Goal: Information Seeking & Learning: Check status

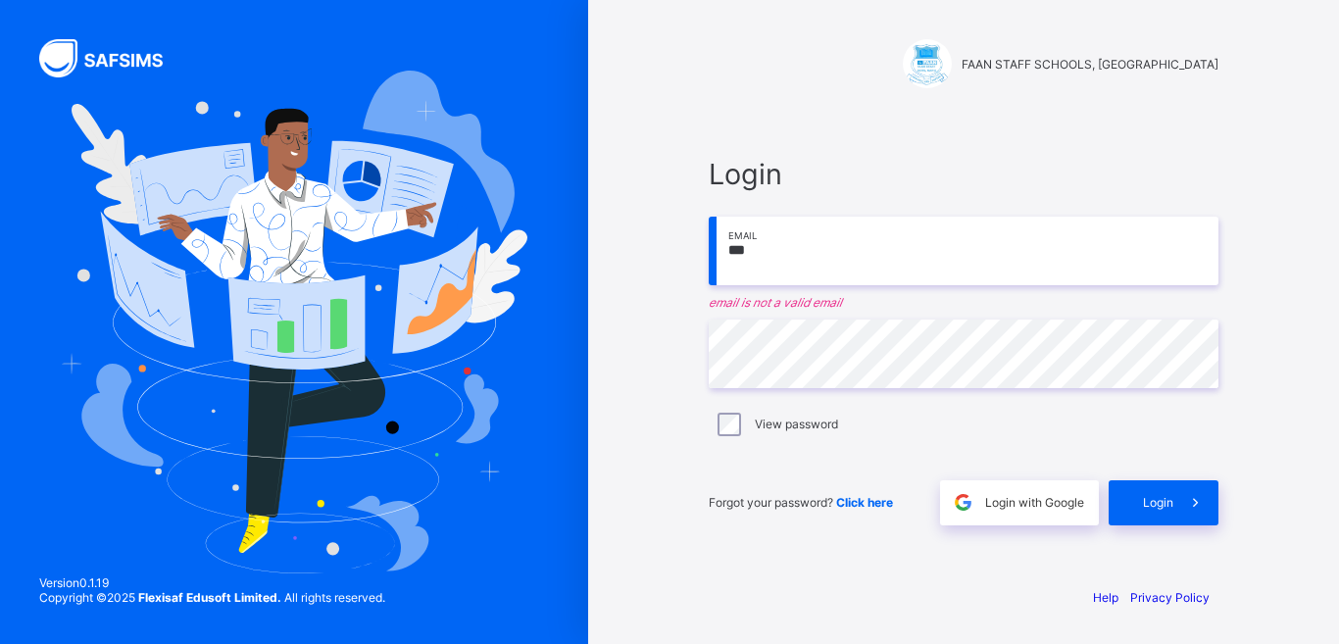
type input "**********"
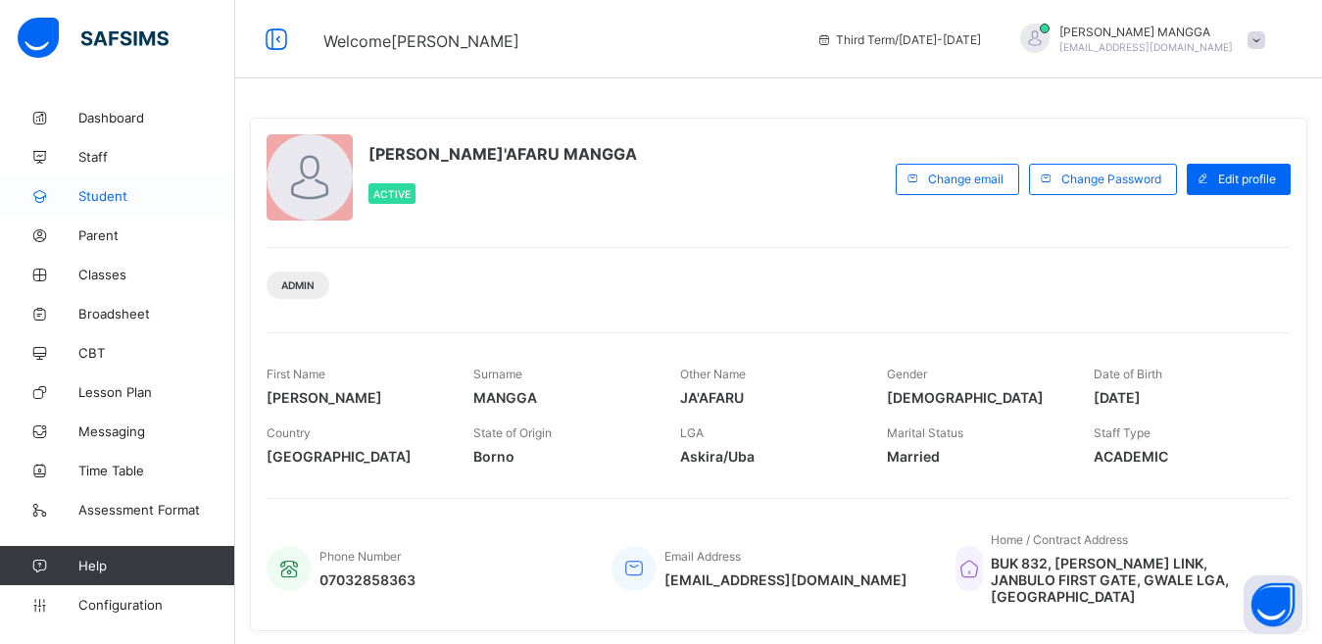
click at [96, 197] on span "Student" at bounding box center [156, 196] width 157 height 16
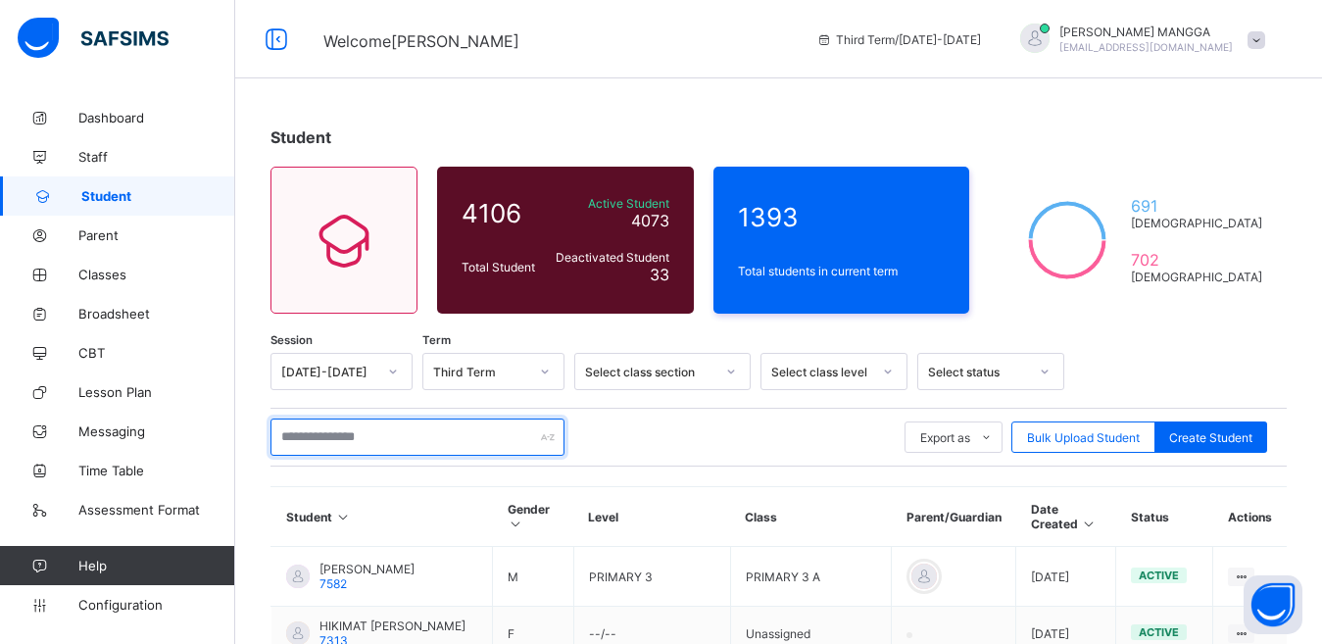
click at [399, 442] on input "text" at bounding box center [417, 436] width 294 height 37
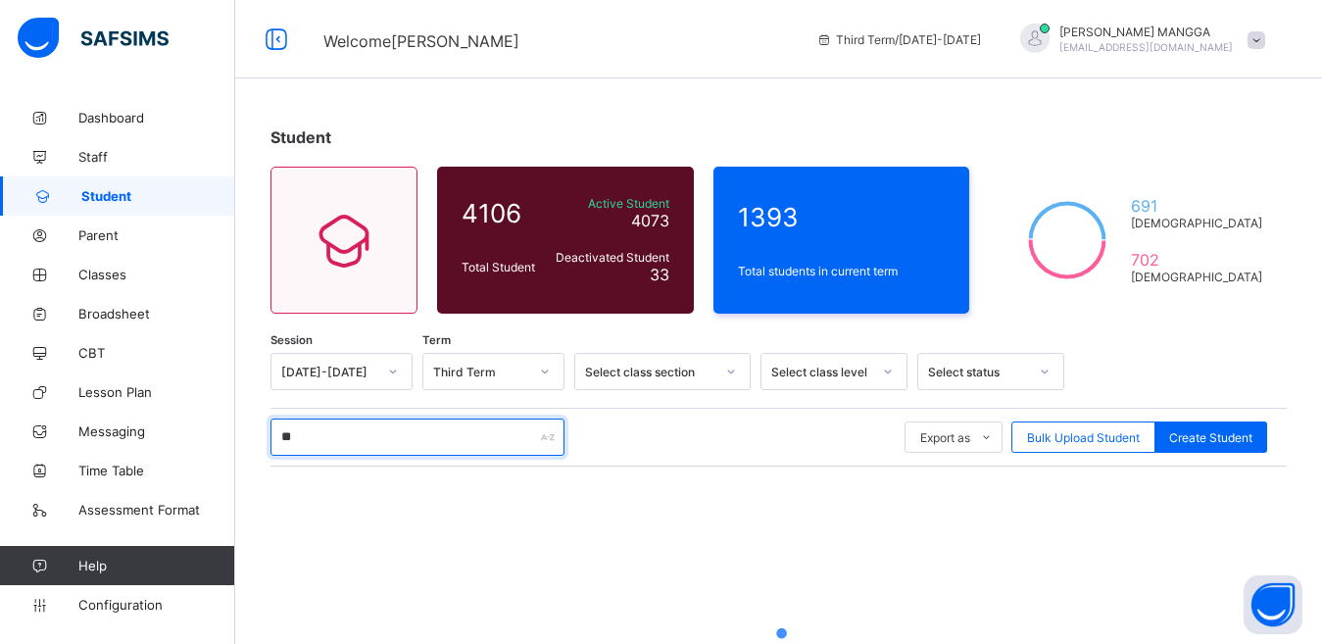
type input "*"
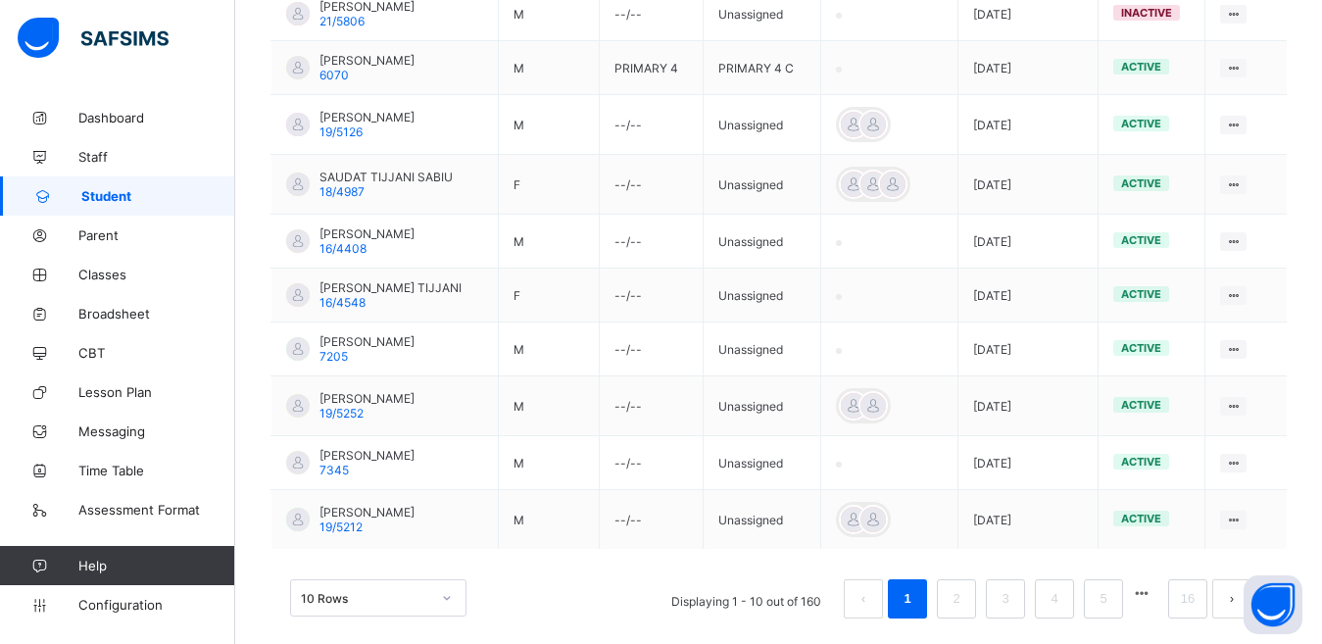
scroll to position [555, 0]
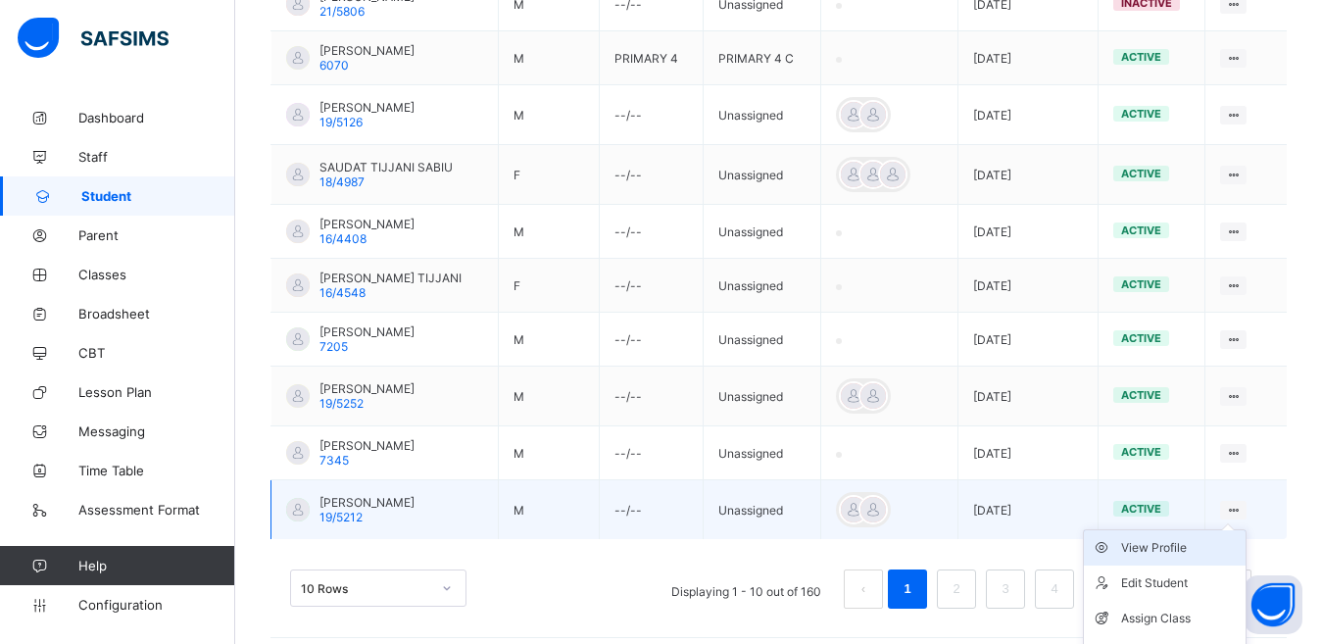
type input "**********"
click at [1180, 550] on div "View Profile" at bounding box center [1179, 548] width 117 height 20
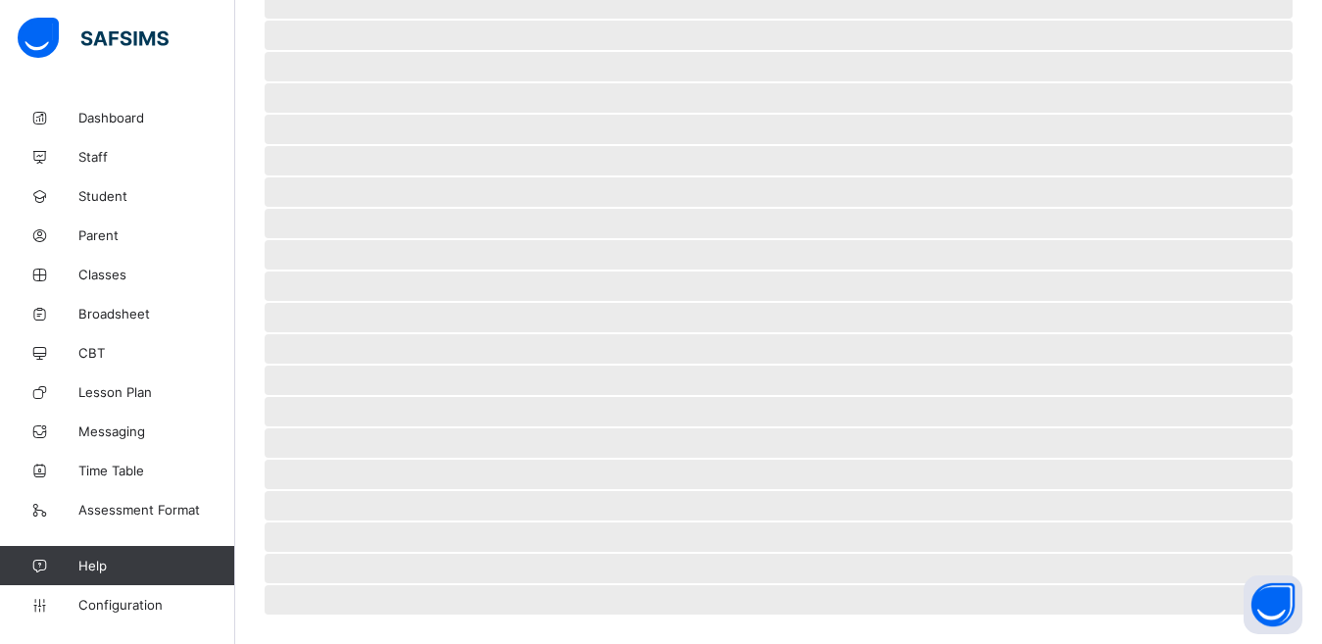
scroll to position [426, 0]
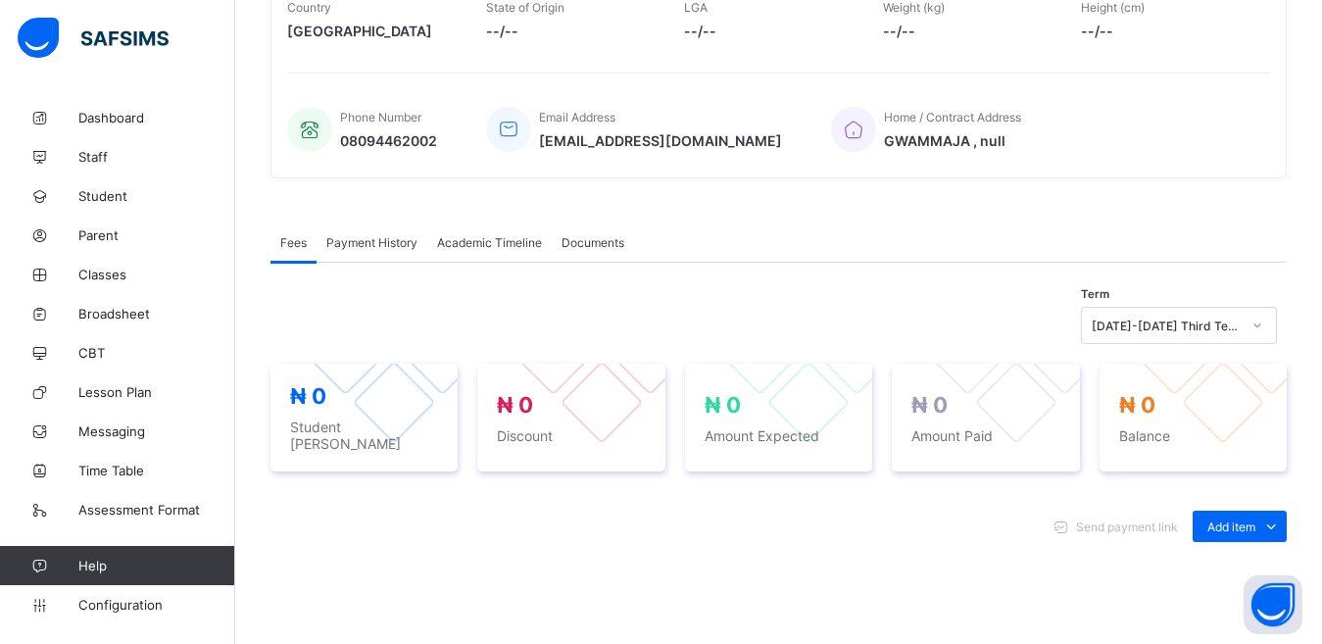
scroll to position [356, 0]
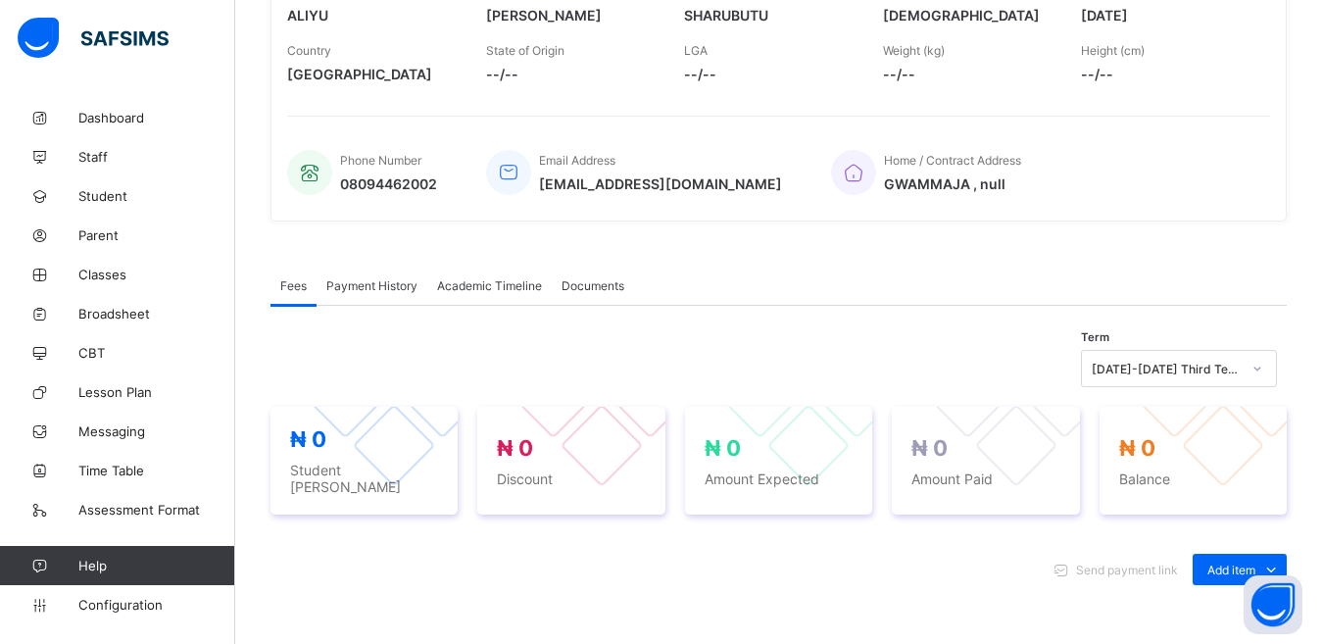
click at [490, 285] on span "Academic Timeline" at bounding box center [489, 285] width 105 height 15
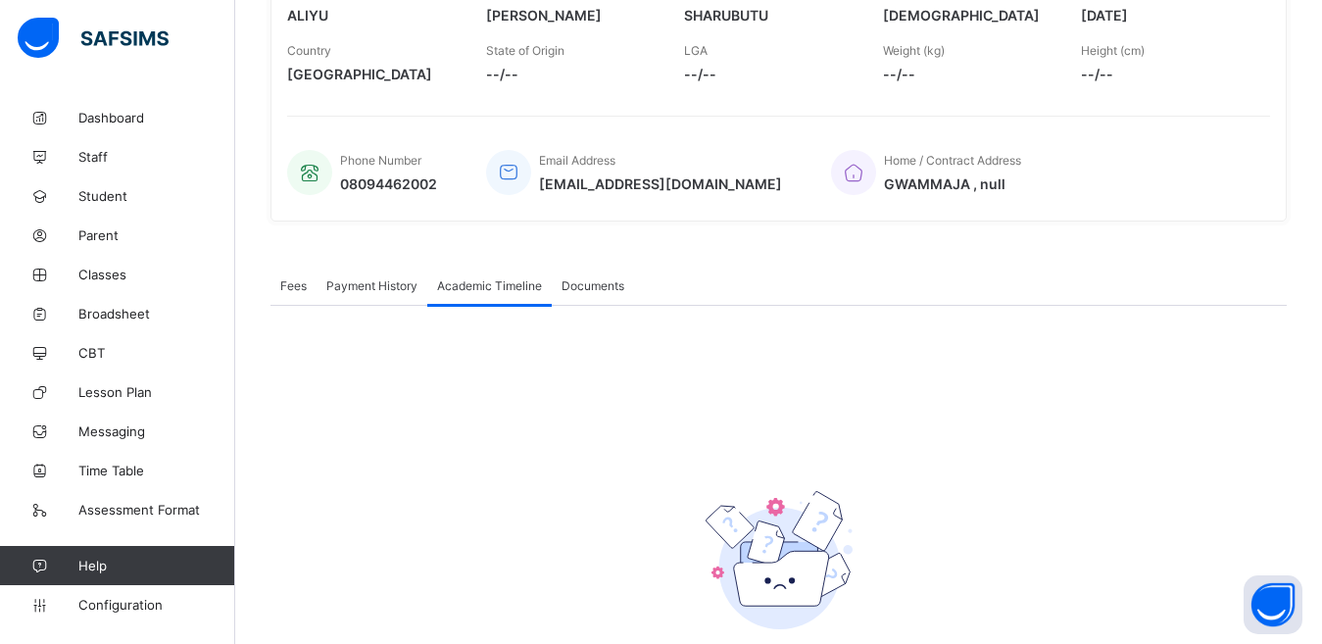
click at [472, 285] on span "Academic Timeline" at bounding box center [489, 285] width 105 height 15
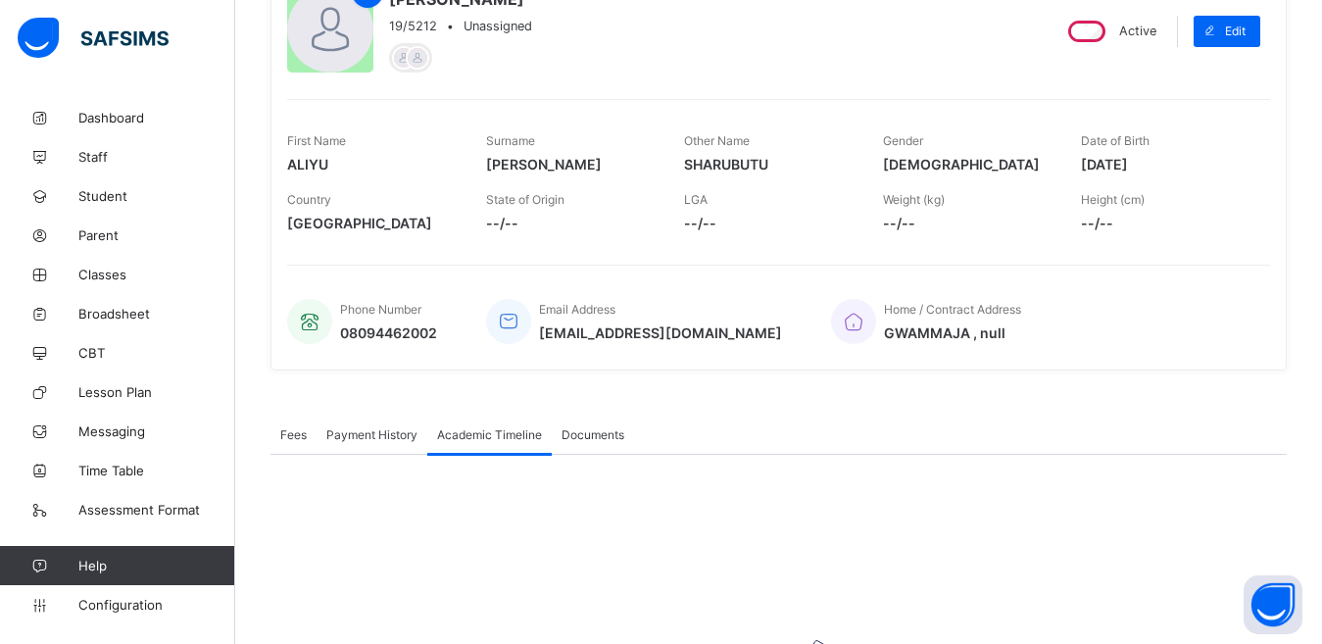
scroll to position [199, 0]
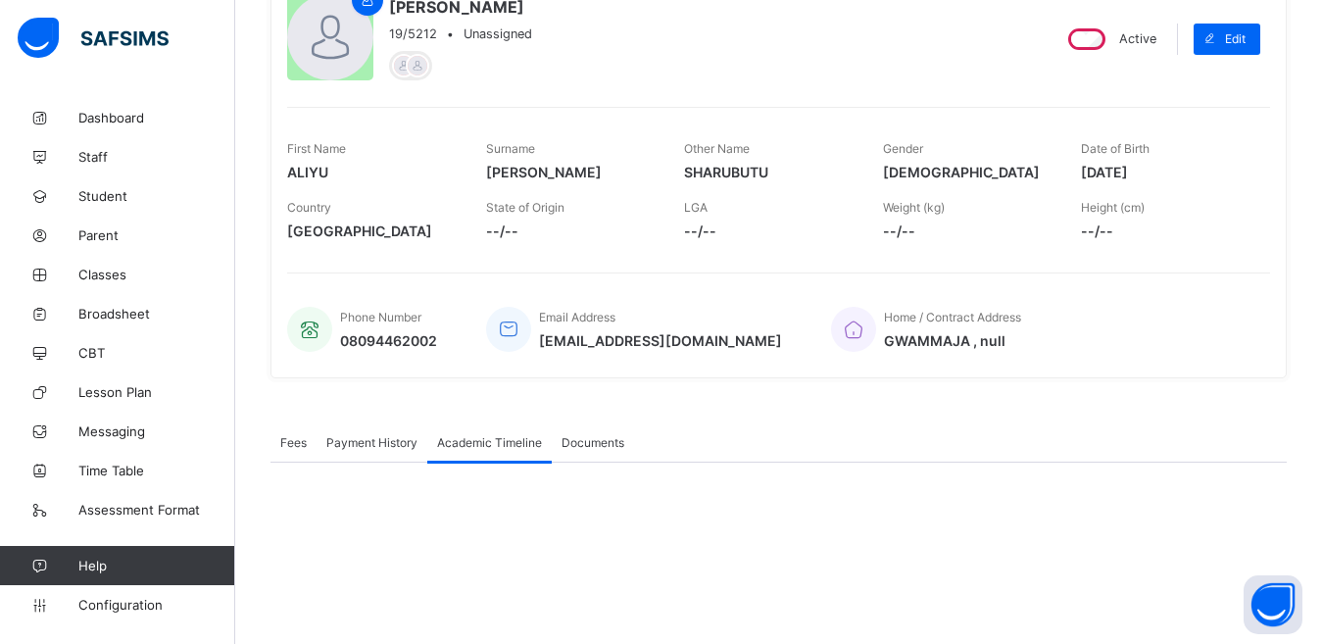
click at [294, 440] on span "Fees" at bounding box center [293, 442] width 26 height 15
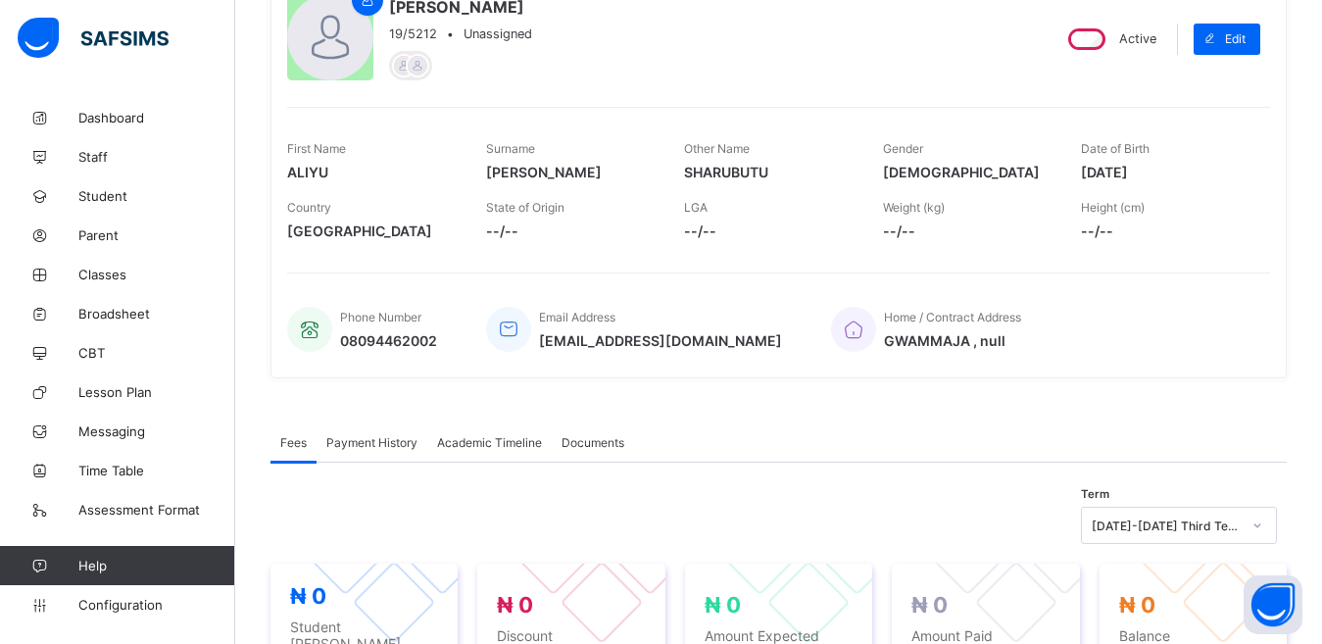
click at [372, 437] on span "Payment History" at bounding box center [371, 442] width 91 height 15
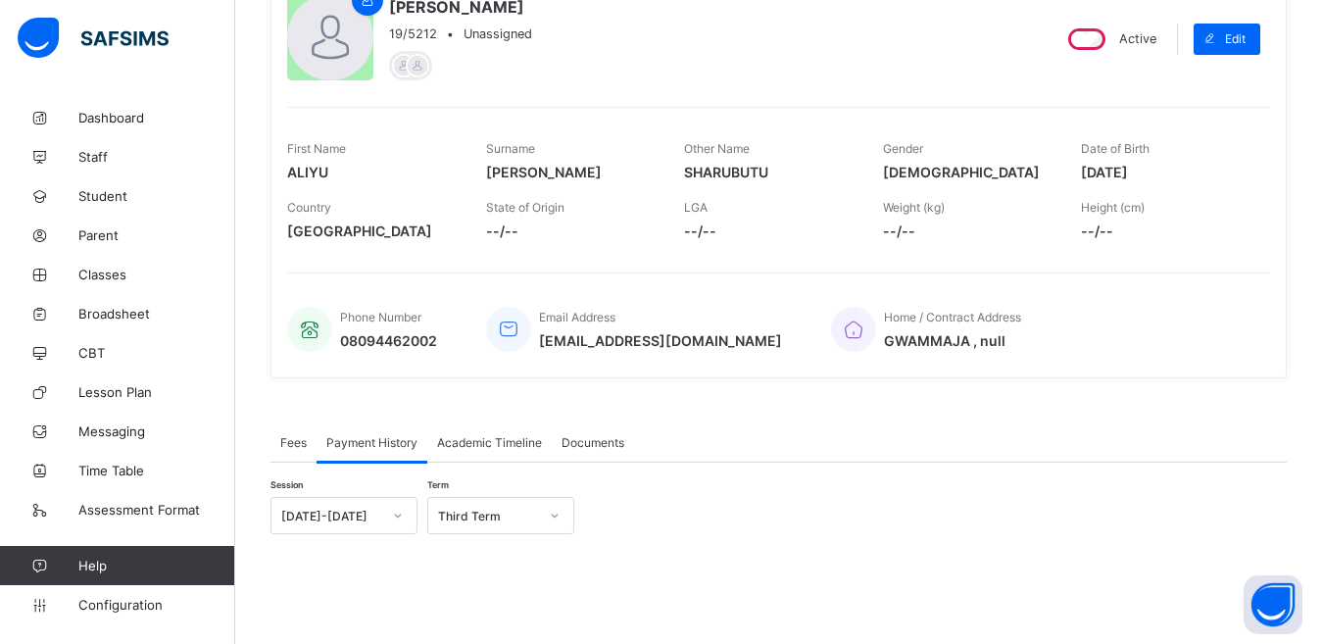
click at [484, 441] on span "Academic Timeline" at bounding box center [489, 442] width 105 height 15
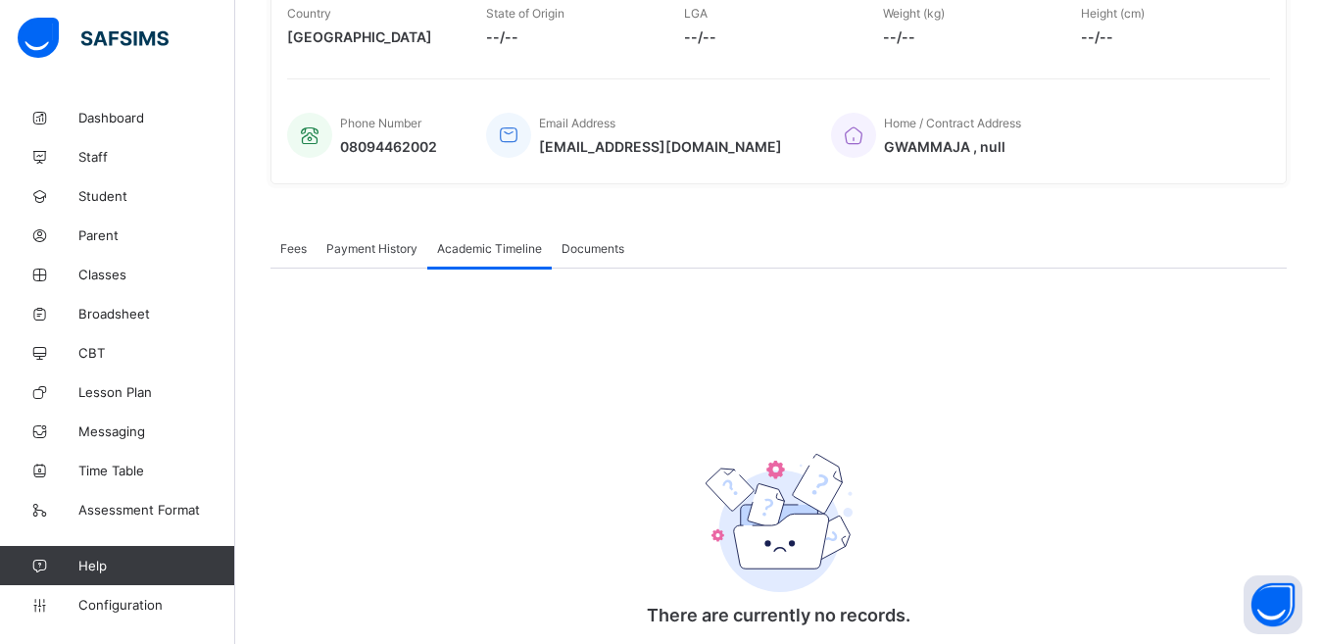
scroll to position [432, 0]
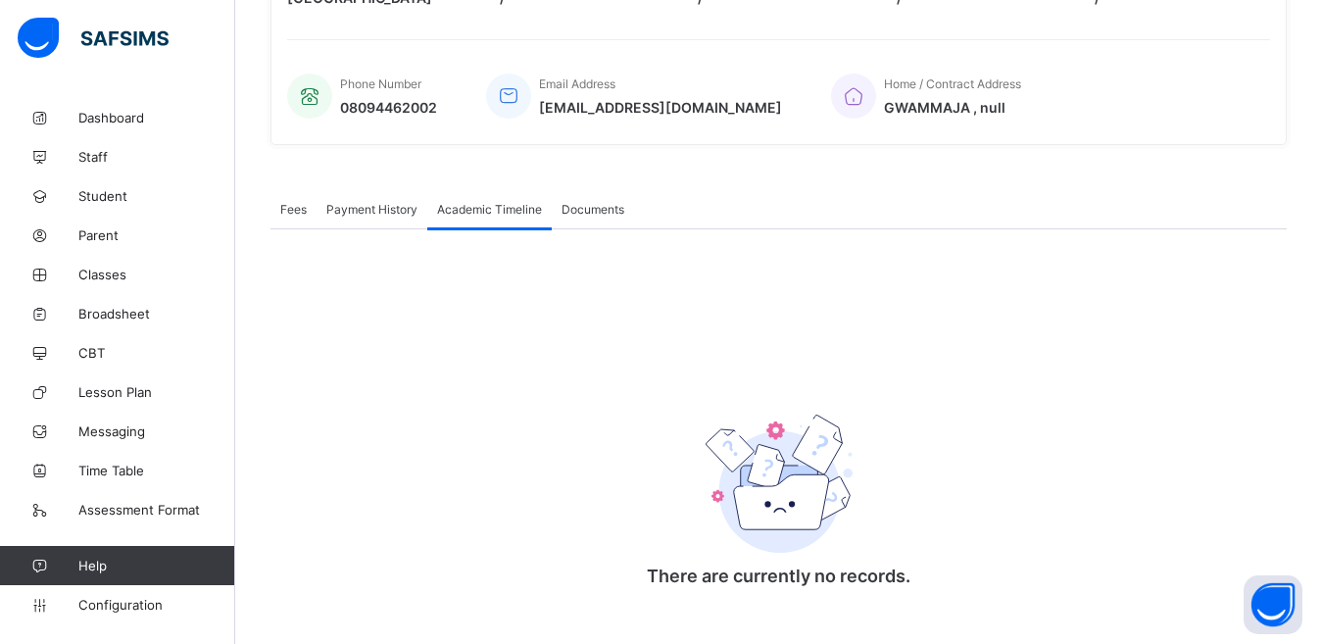
click at [590, 207] on span "Documents" at bounding box center [592, 209] width 63 height 15
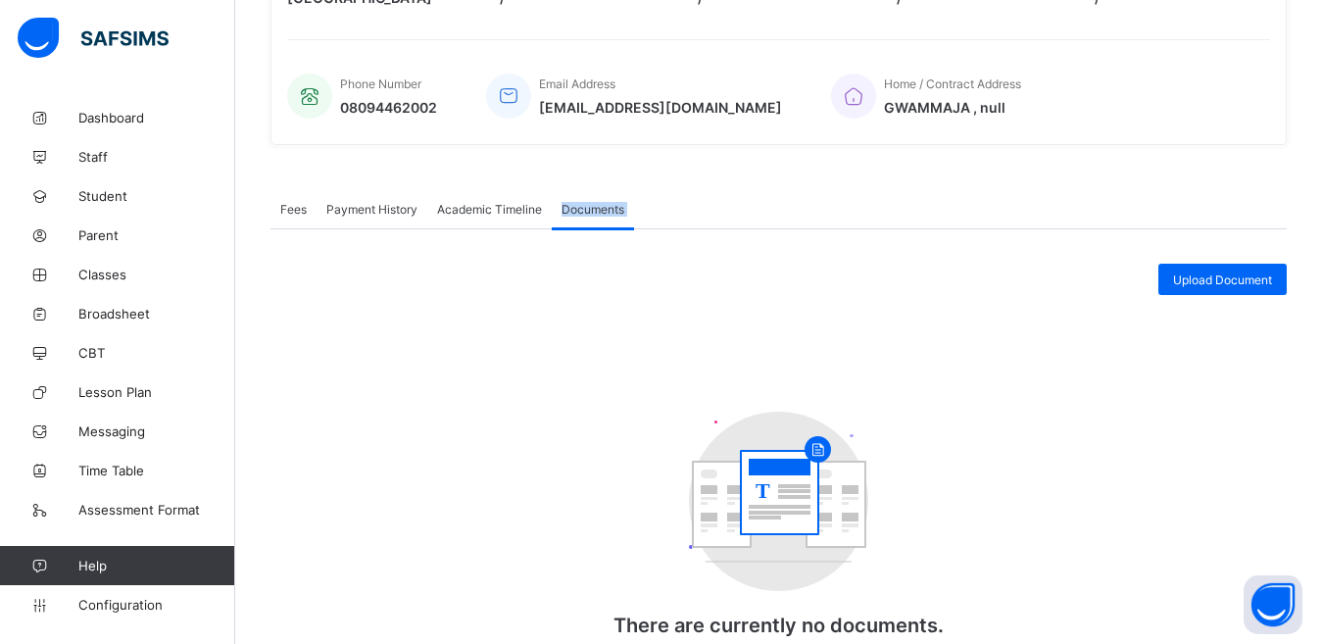
click at [590, 207] on span "Documents" at bounding box center [592, 209] width 63 height 15
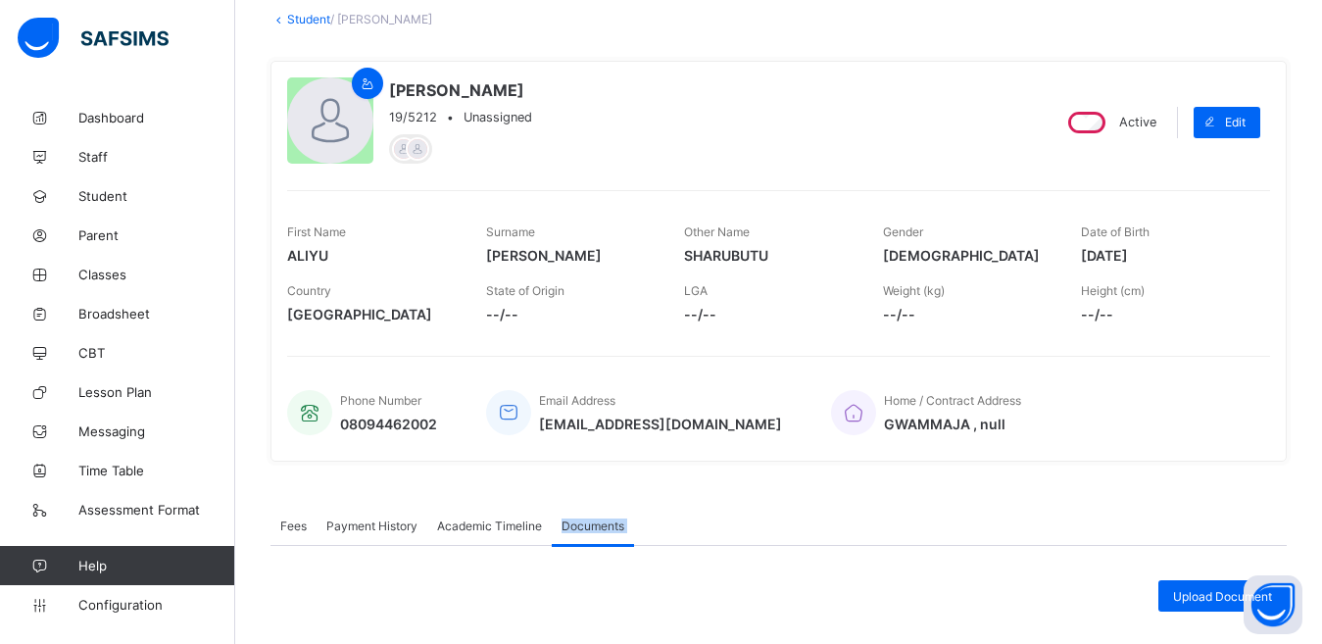
scroll to position [118, 0]
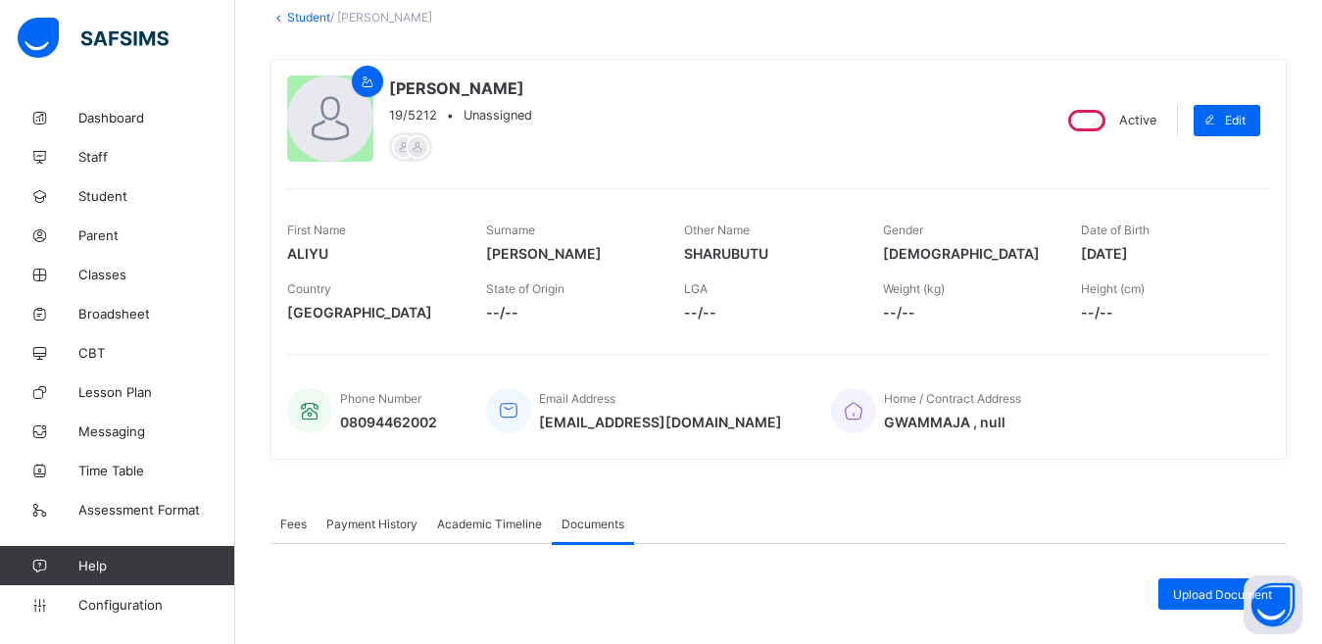
click at [471, 526] on span "Academic Timeline" at bounding box center [489, 523] width 105 height 15
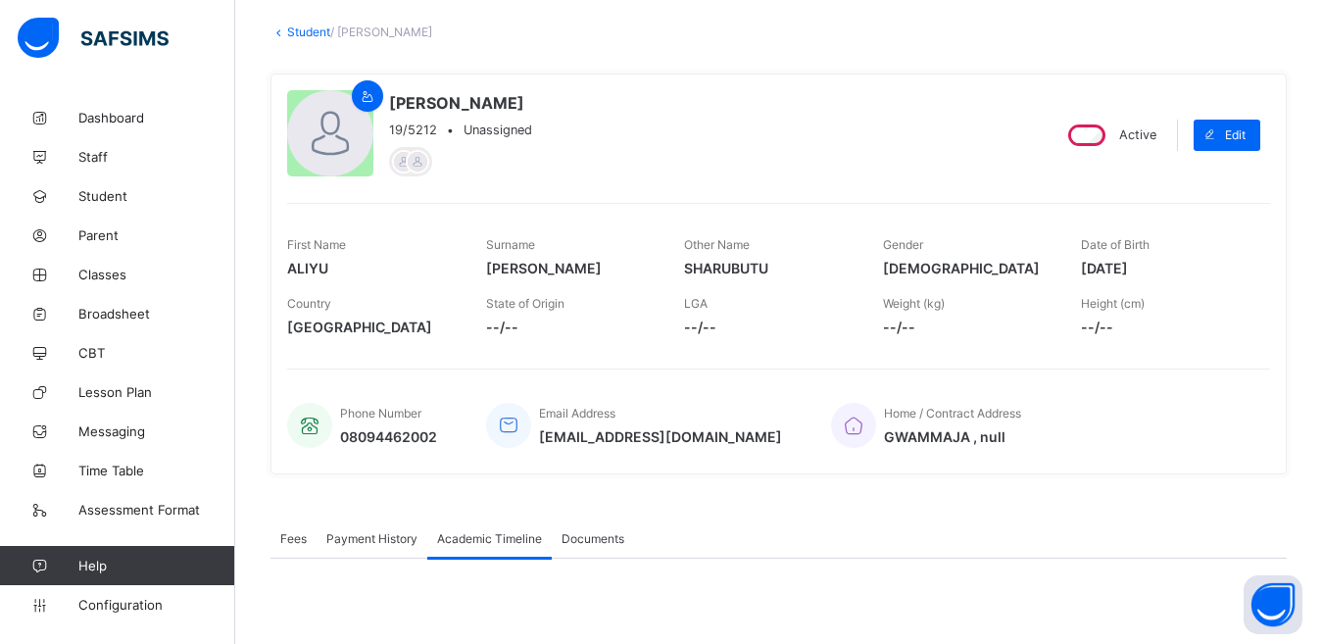
scroll to position [0, 0]
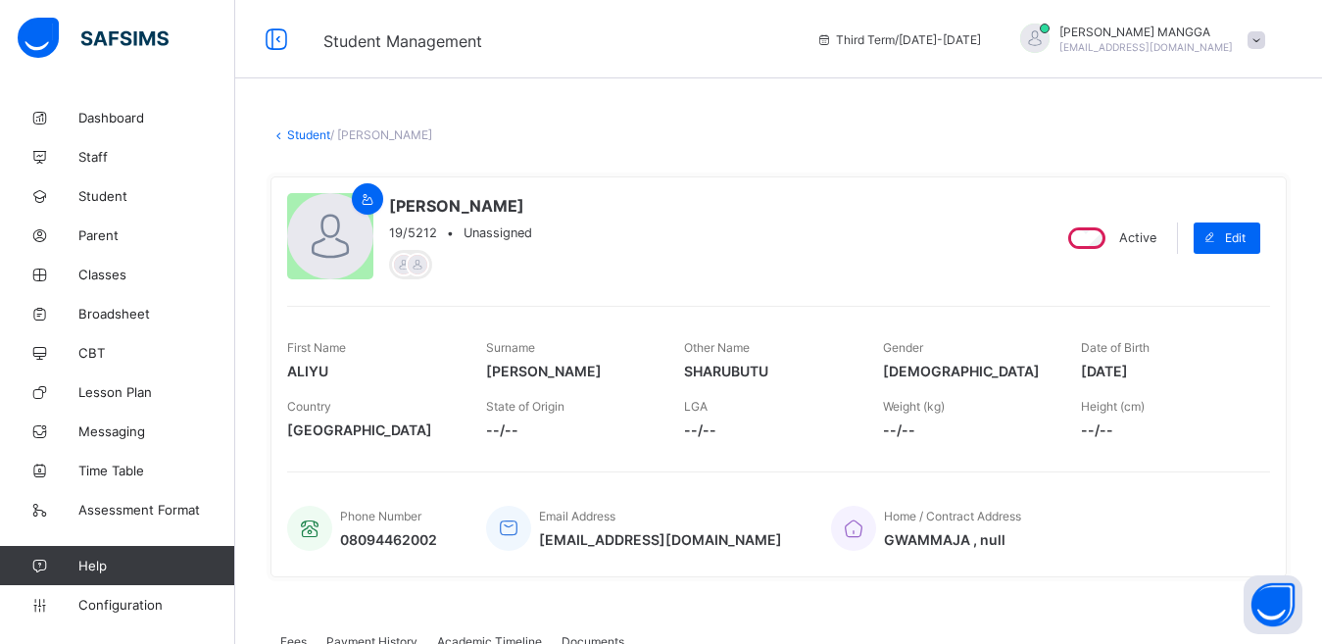
click at [294, 639] on span "Fees" at bounding box center [293, 641] width 26 height 15
click at [479, 641] on span "Academic Timeline" at bounding box center [489, 641] width 105 height 15
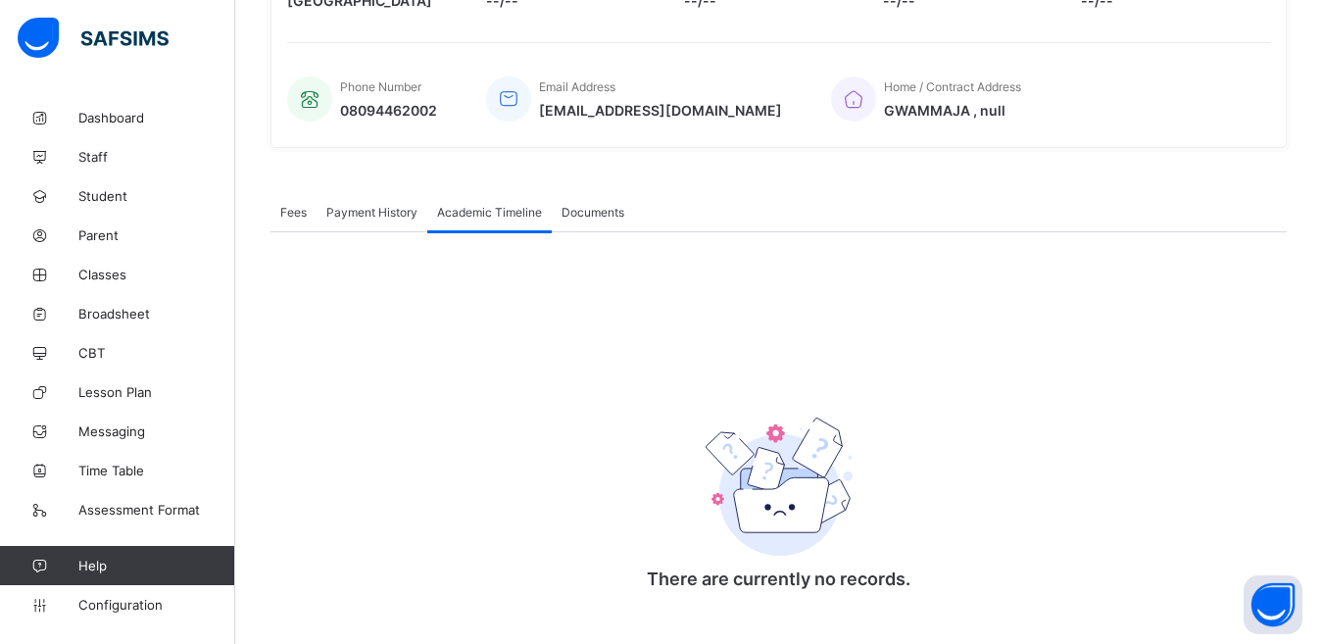
scroll to position [464, 0]
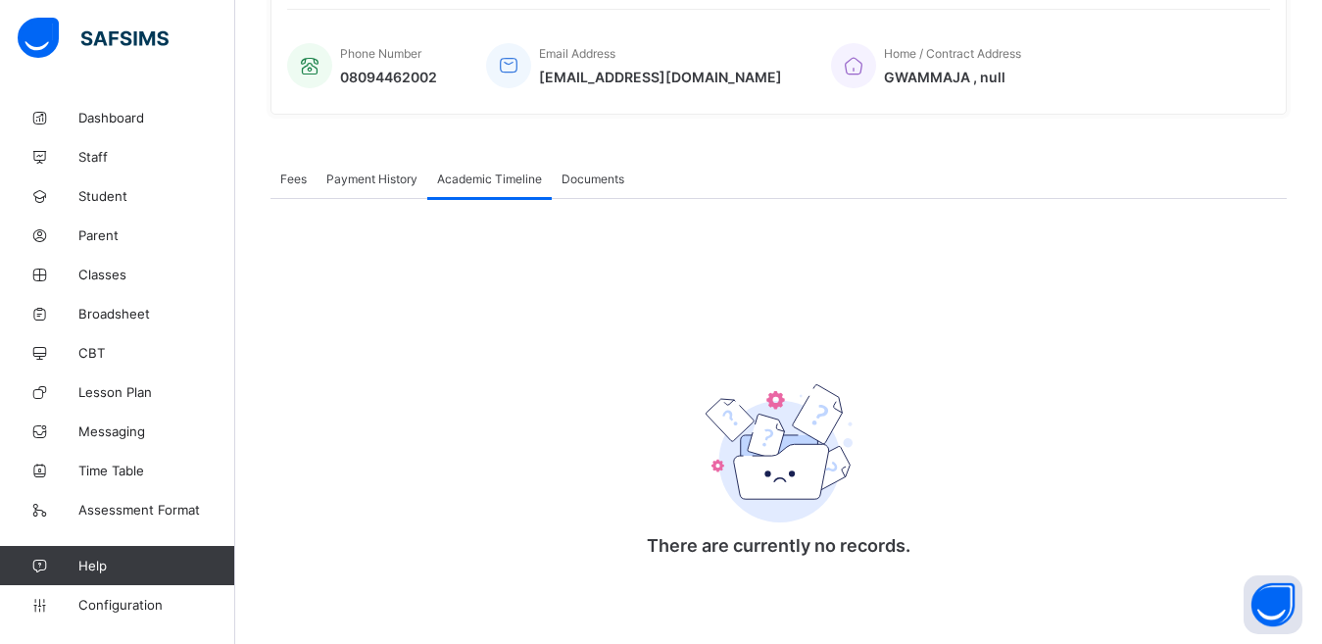
click at [292, 185] on div "Fees" at bounding box center [293, 178] width 46 height 39
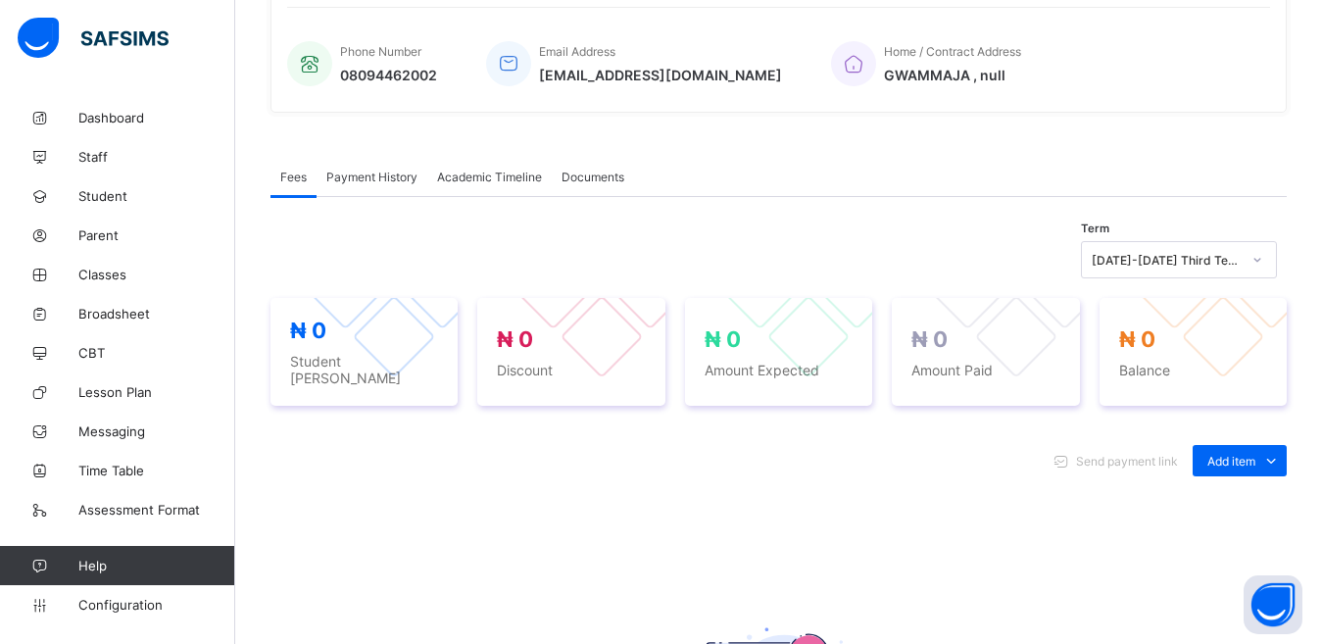
click at [488, 179] on span "Academic Timeline" at bounding box center [489, 177] width 105 height 15
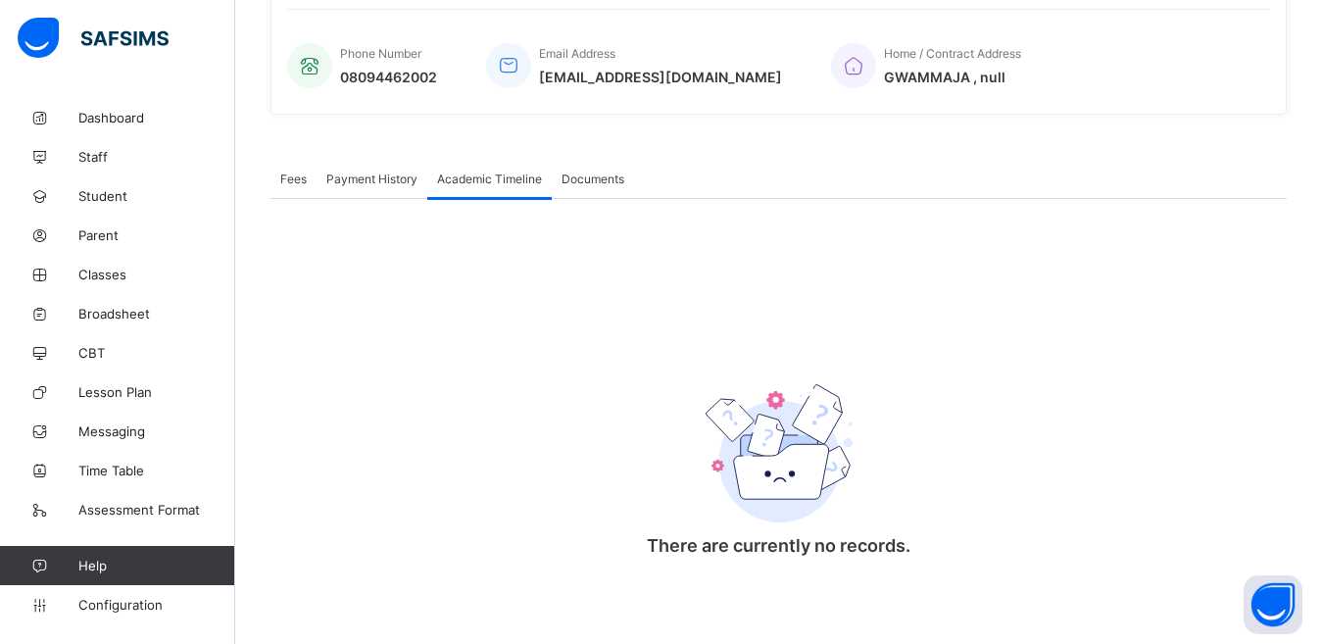
click at [488, 179] on span "Academic Timeline" at bounding box center [489, 178] width 105 height 15
drag, startPoint x: 488, startPoint y: 179, endPoint x: 477, endPoint y: 179, distance: 10.8
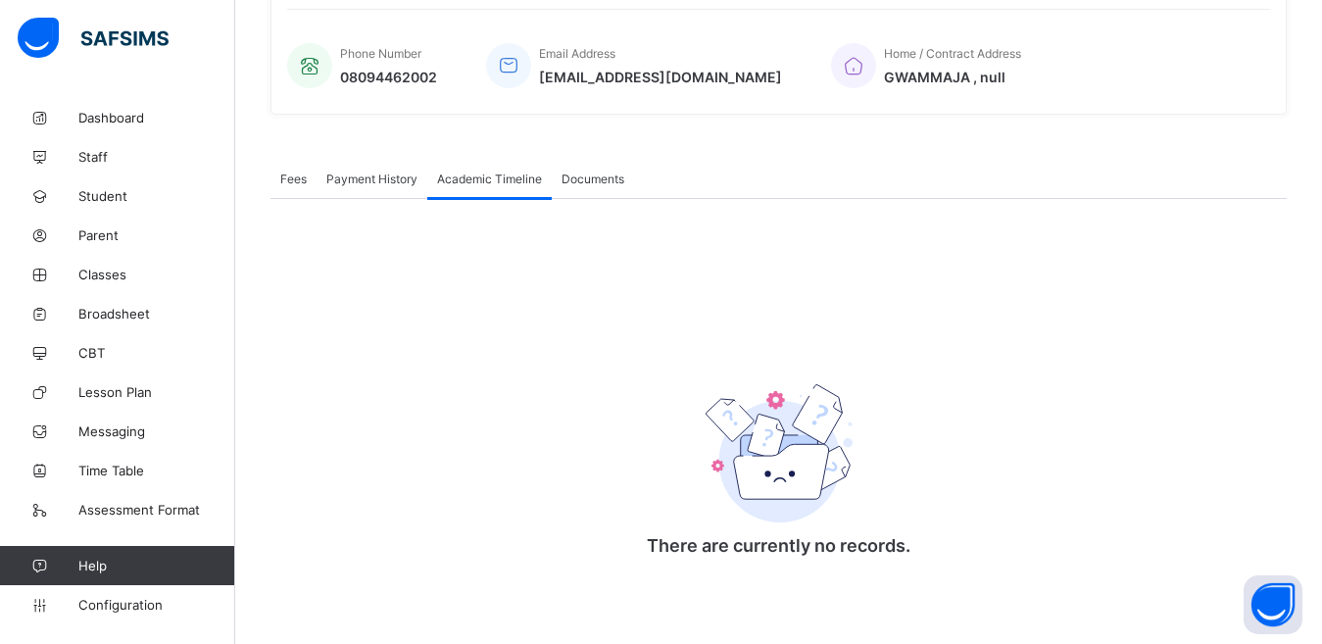
click at [477, 179] on span "Academic Timeline" at bounding box center [489, 178] width 105 height 15
click at [473, 179] on span "Academic Timeline" at bounding box center [489, 178] width 105 height 15
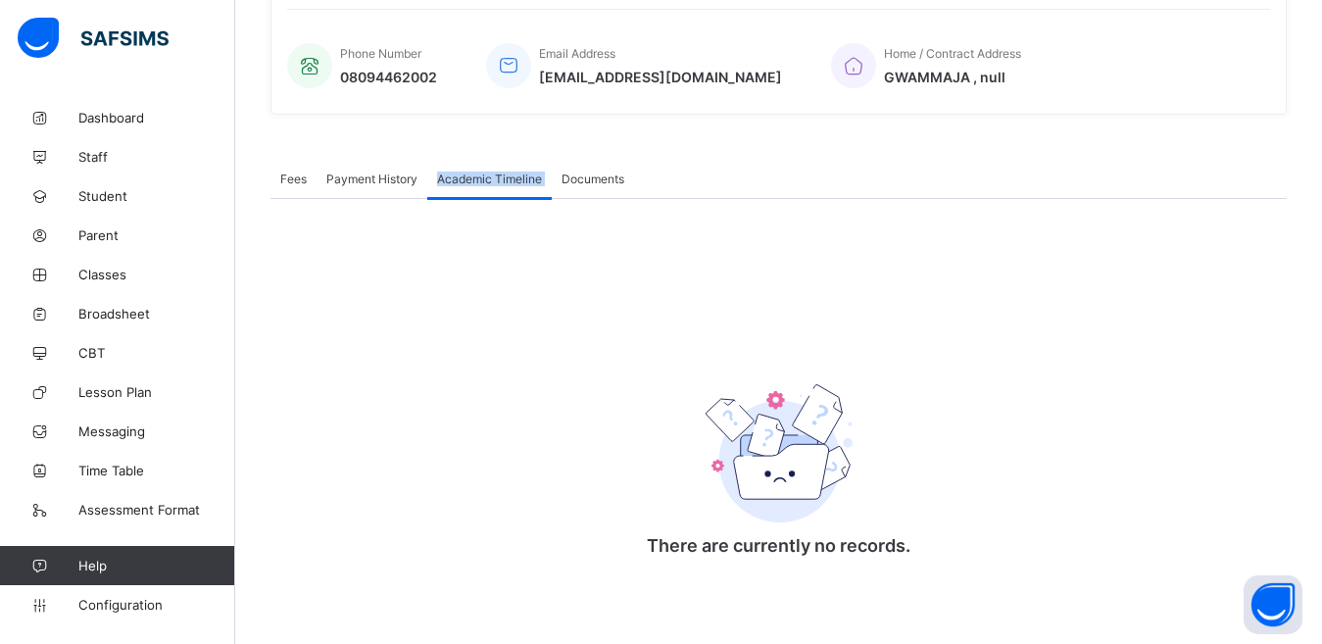
click at [473, 179] on span "Academic Timeline" at bounding box center [489, 178] width 105 height 15
click at [93, 121] on span "Dashboard" at bounding box center [156, 118] width 157 height 16
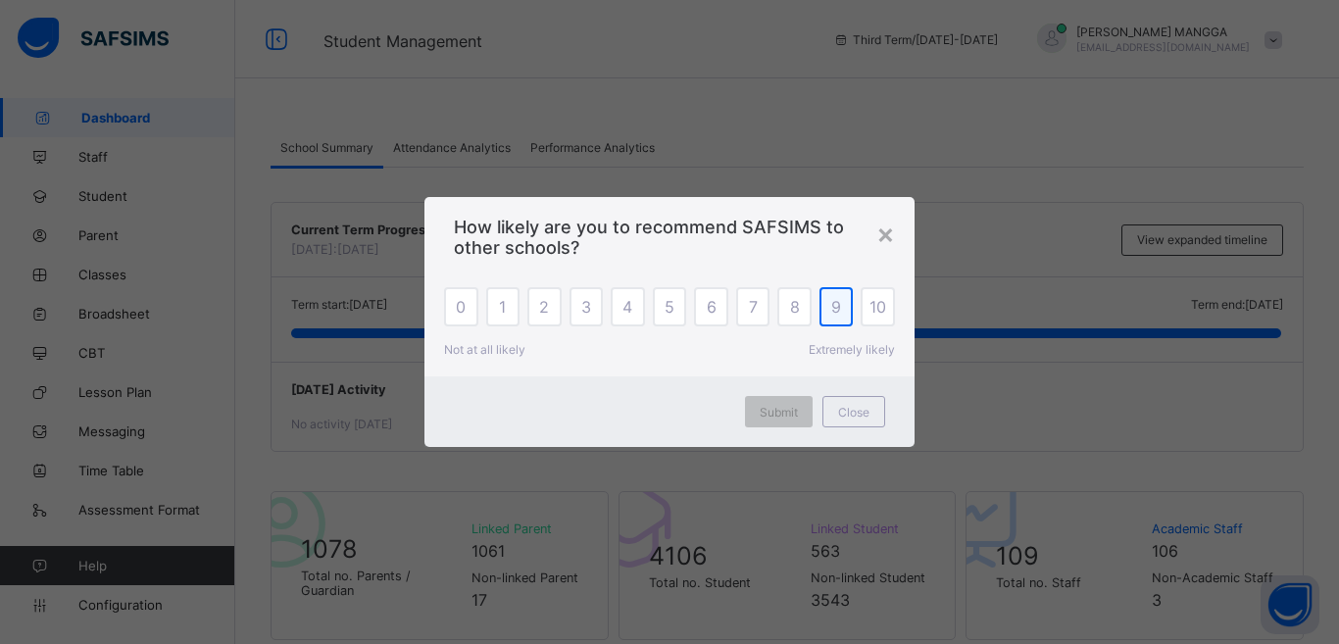
click at [824, 308] on div "9" at bounding box center [836, 306] width 34 height 39
click at [768, 411] on span "Submit" at bounding box center [778, 412] width 38 height 15
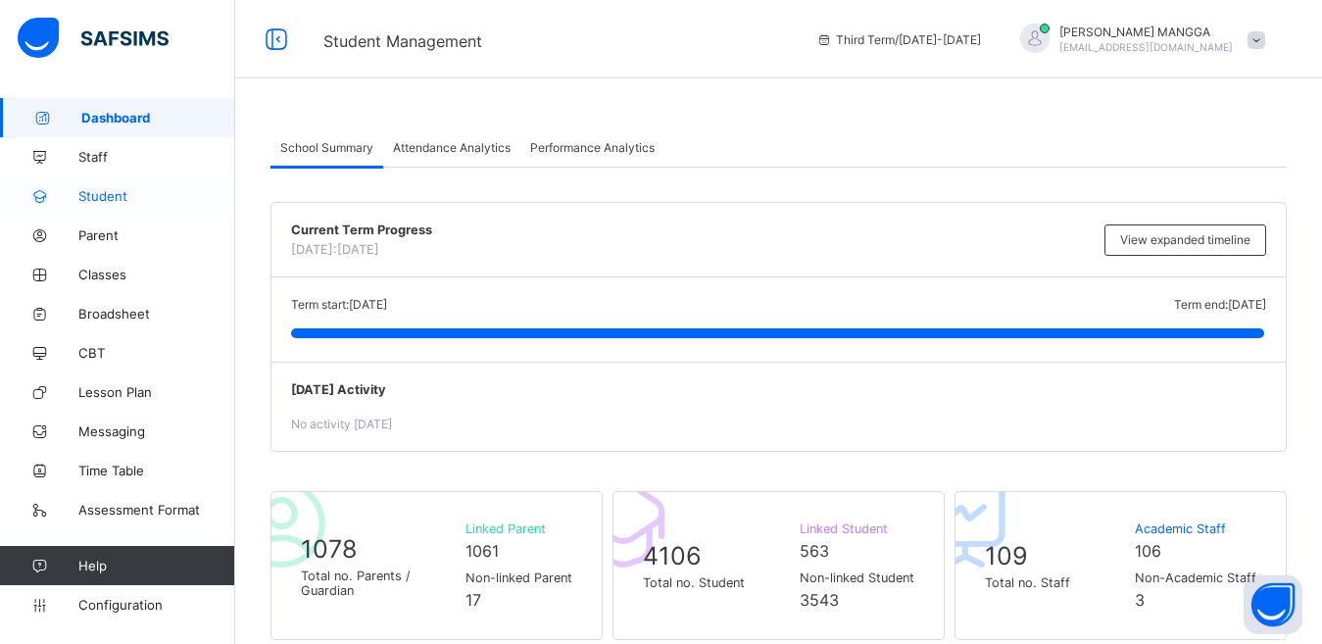
click at [104, 198] on span "Student" at bounding box center [156, 196] width 157 height 16
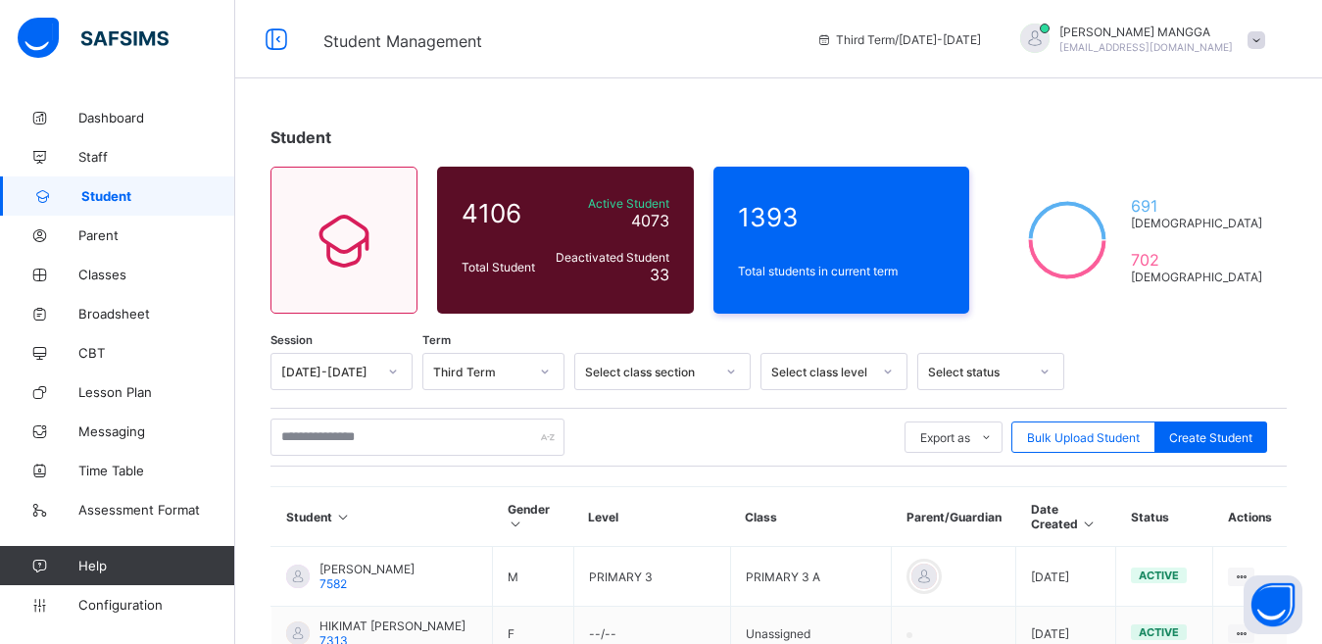
click at [428, 435] on input "text" at bounding box center [417, 436] width 294 height 37
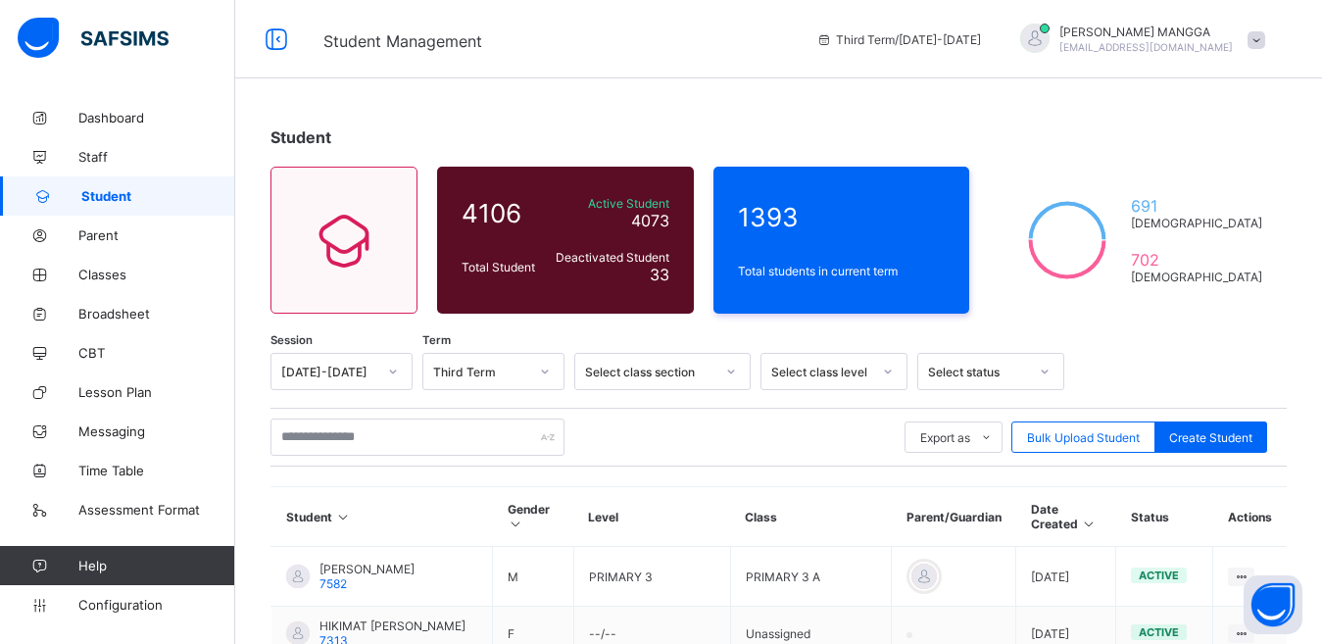
click at [435, 432] on input "text" at bounding box center [417, 436] width 294 height 37
click at [455, 439] on input "text" at bounding box center [417, 436] width 294 height 37
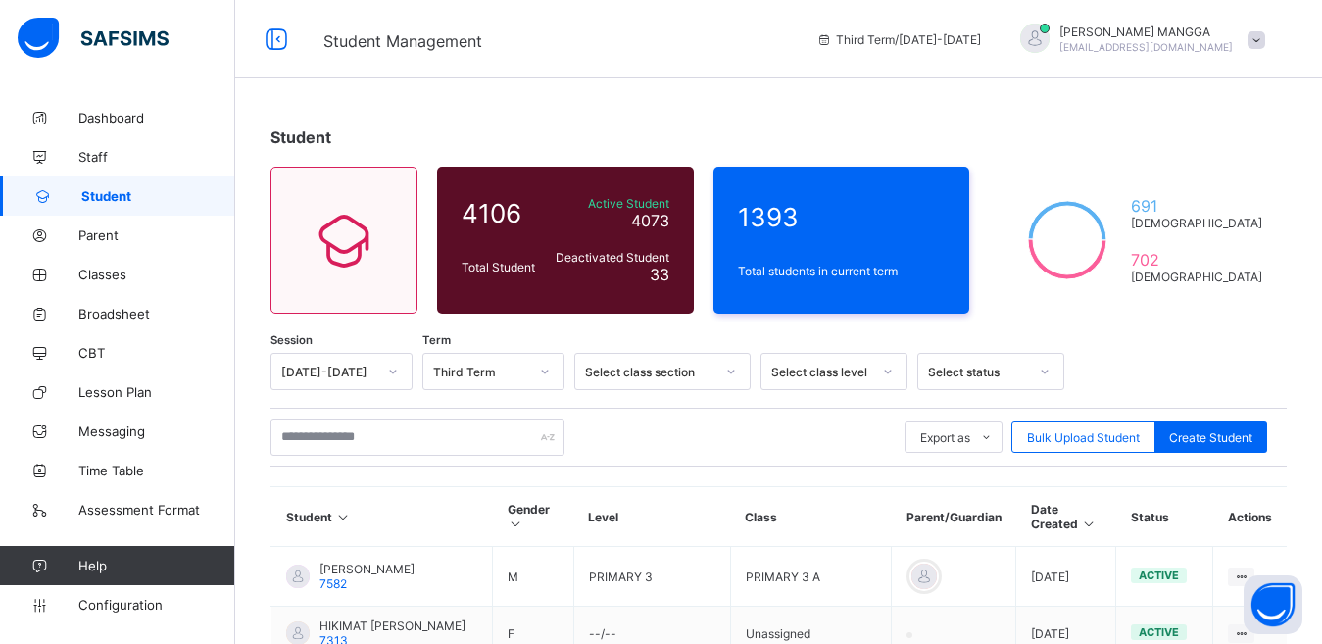
click at [455, 439] on input "text" at bounding box center [417, 436] width 294 height 37
click at [1049, 40] on div at bounding box center [1034, 38] width 29 height 29
click at [1207, 222] on span "Logout" at bounding box center [1201, 226] width 129 height 23
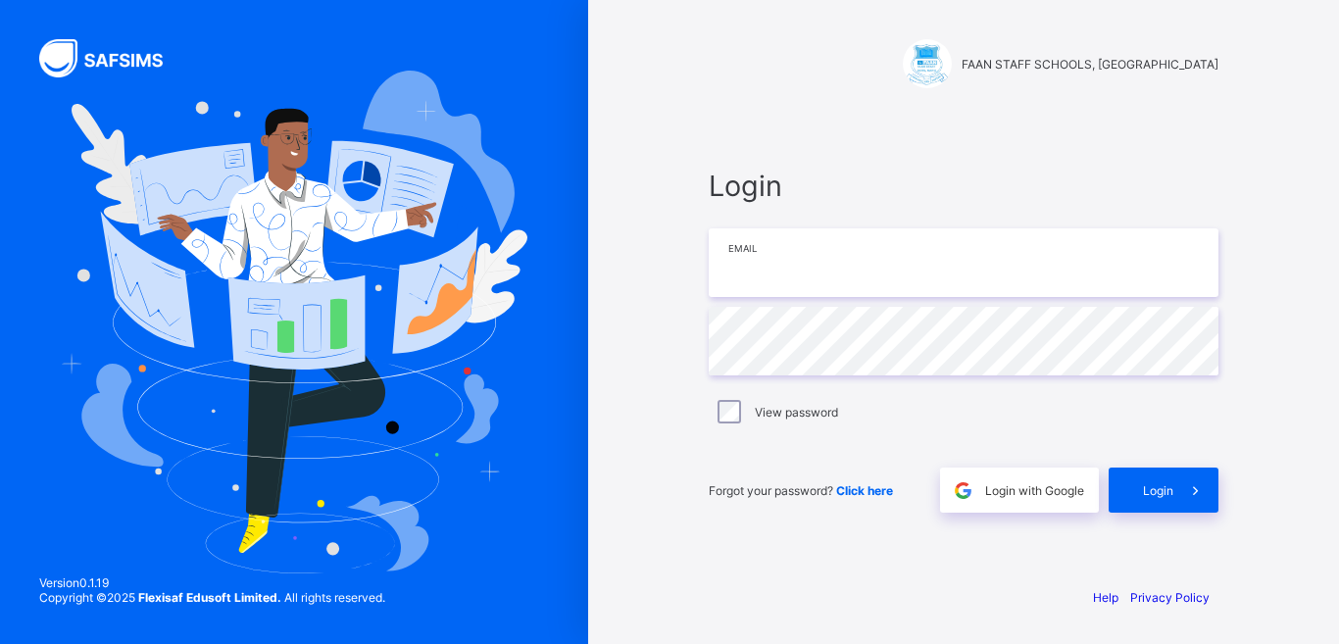
click at [1004, 267] on input "email" at bounding box center [963, 262] width 510 height 69
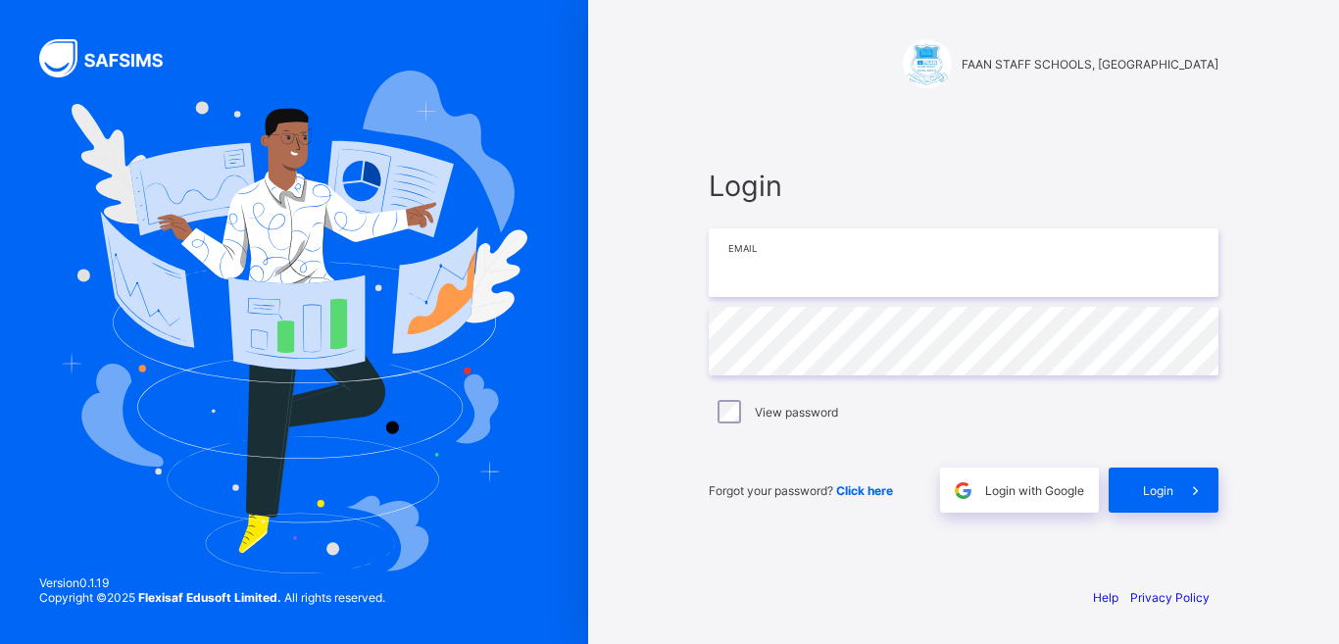
click at [996, 270] on input "email" at bounding box center [963, 262] width 510 height 69
click at [852, 275] on input "email" at bounding box center [963, 262] width 510 height 69
click at [855, 264] on input "email" at bounding box center [963, 262] width 510 height 69
click at [873, 266] on input "email" at bounding box center [963, 262] width 510 height 69
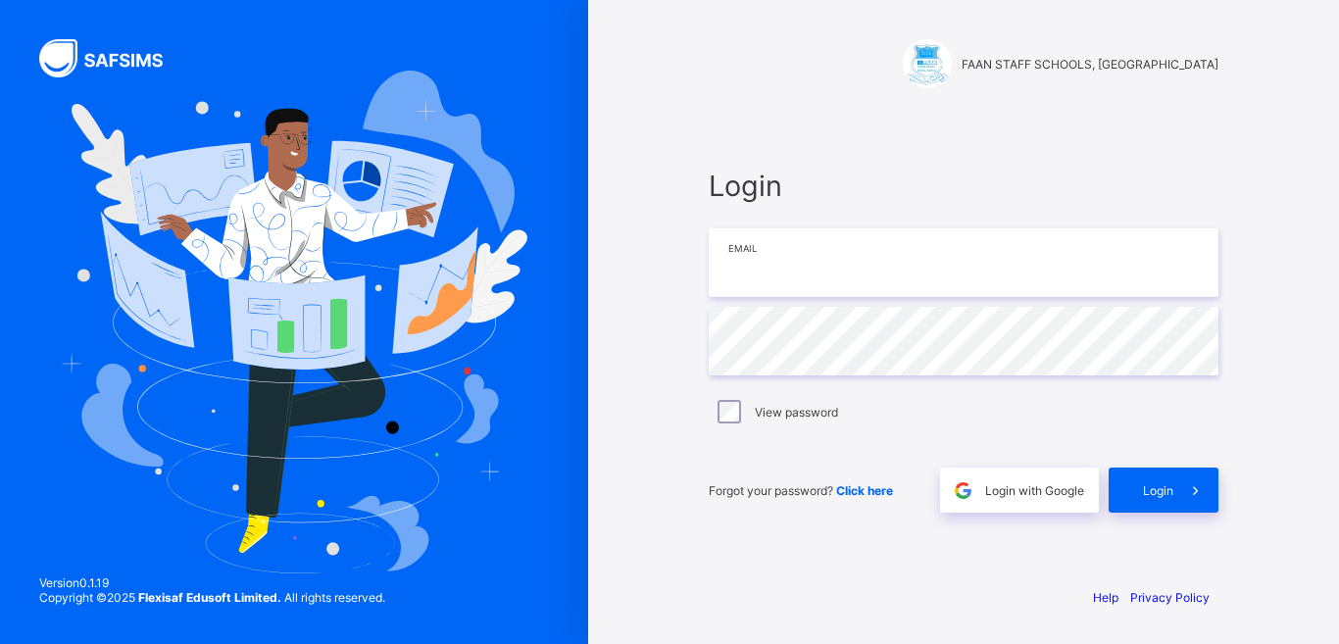
click at [873, 266] on input "email" at bounding box center [963, 262] width 510 height 69
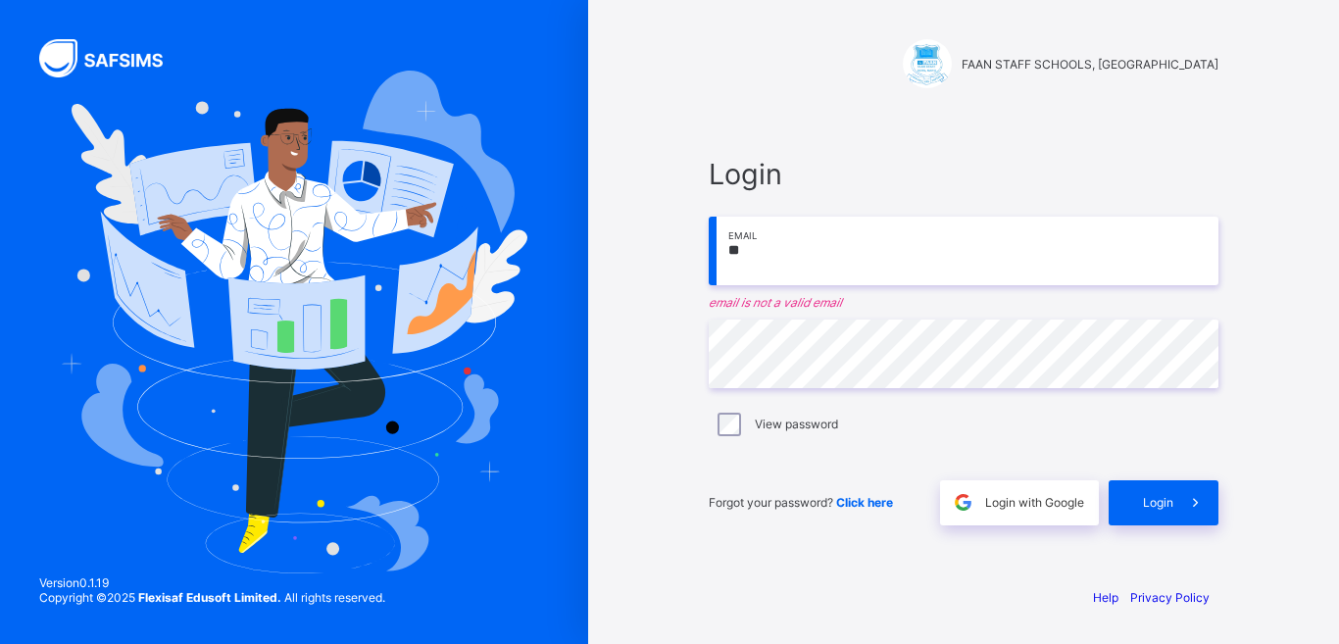
type input "**********"
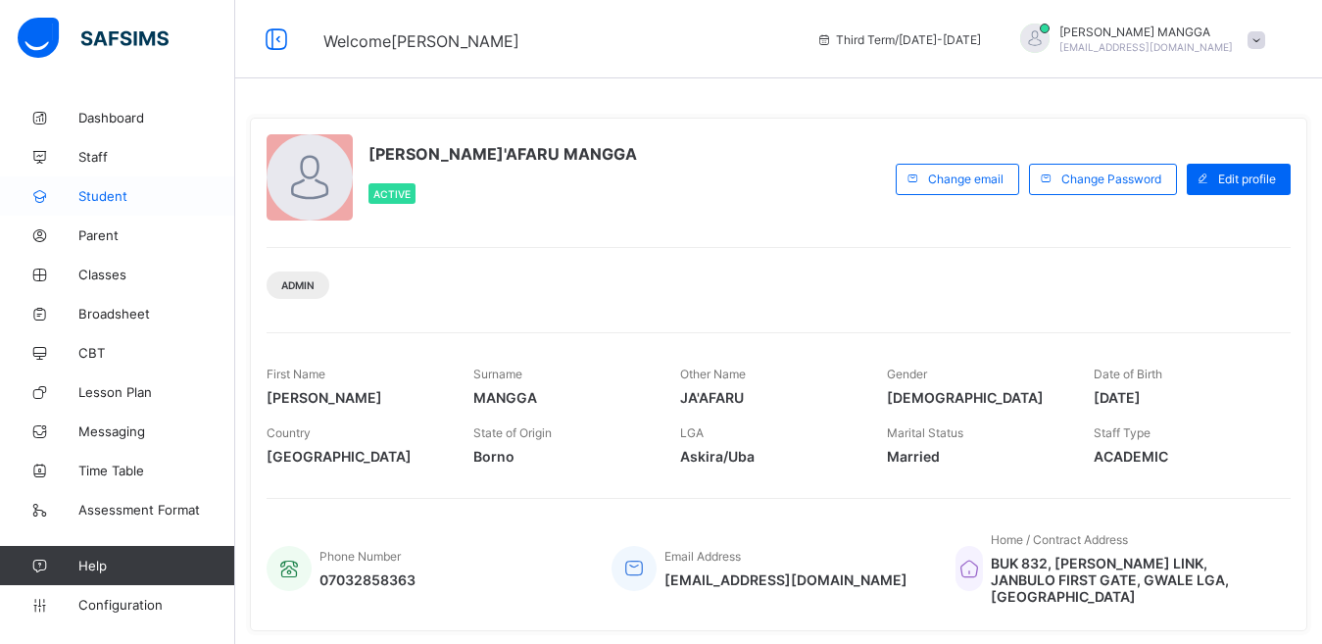
click at [96, 198] on span "Student" at bounding box center [156, 196] width 157 height 16
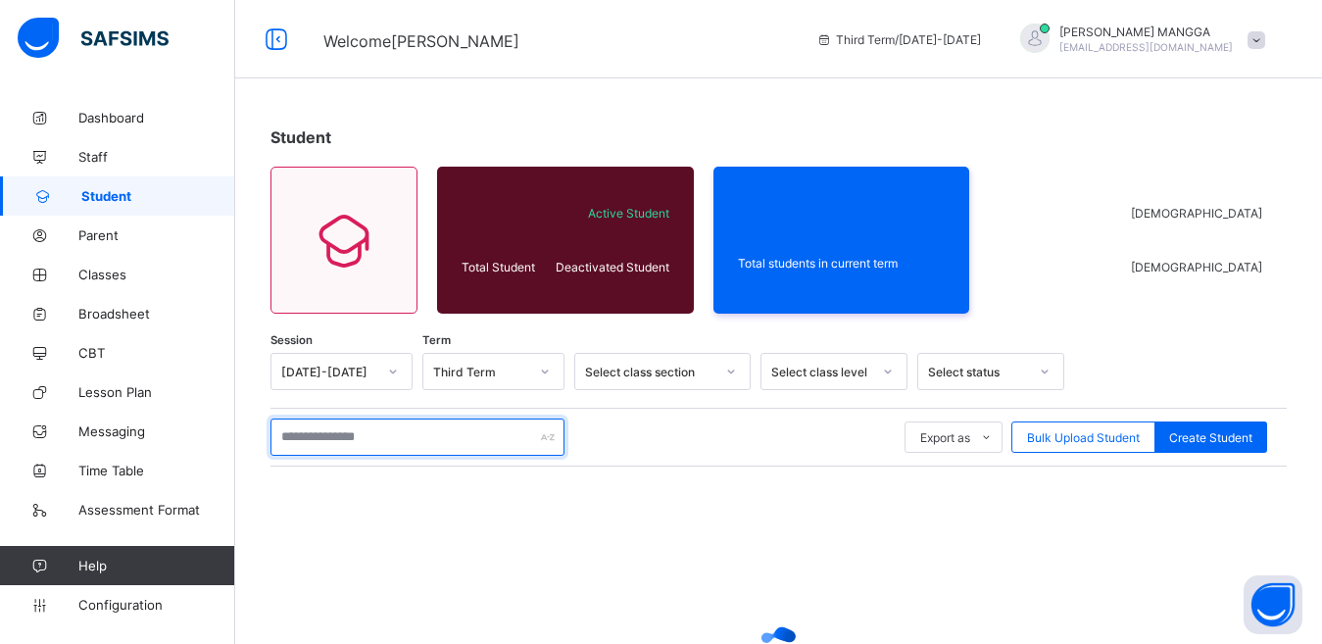
click at [512, 440] on input "text" at bounding box center [417, 436] width 294 height 37
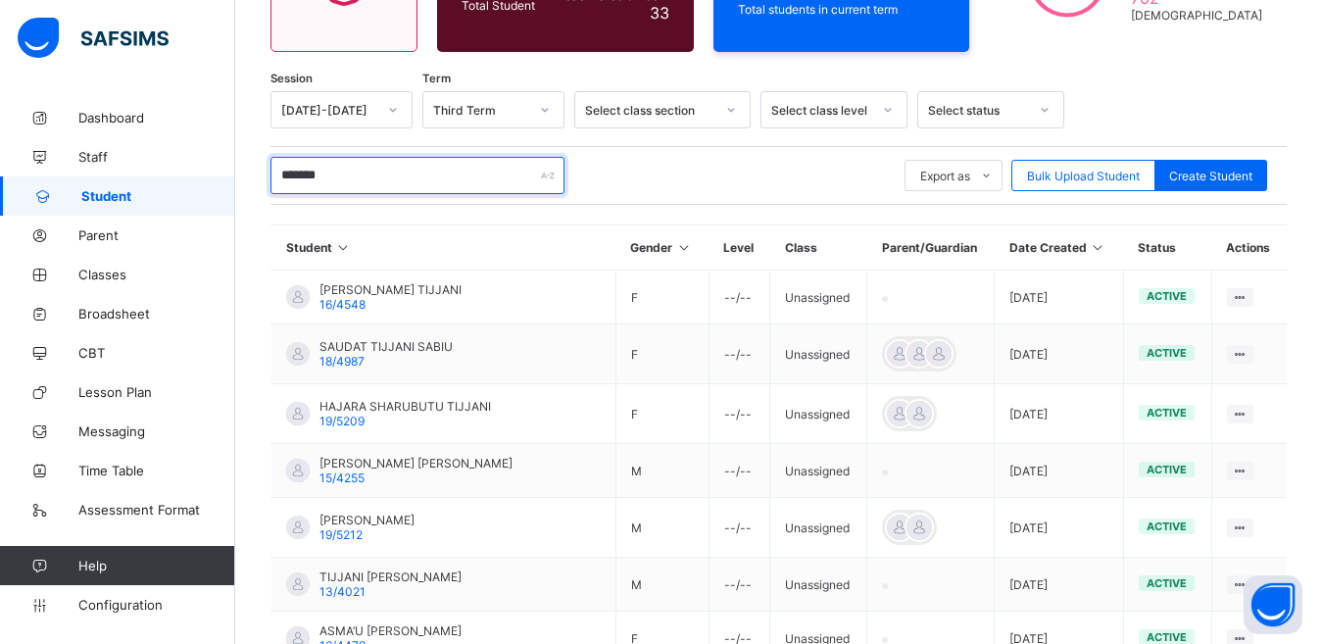
scroll to position [266, 0]
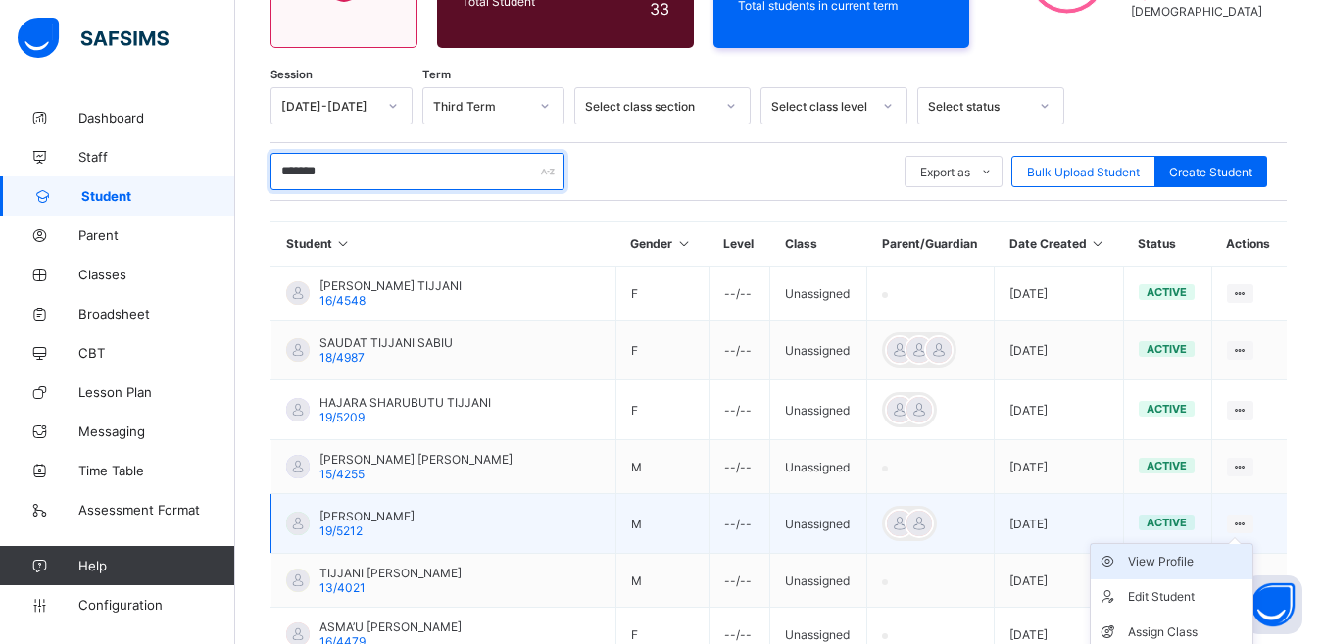
type input "*******"
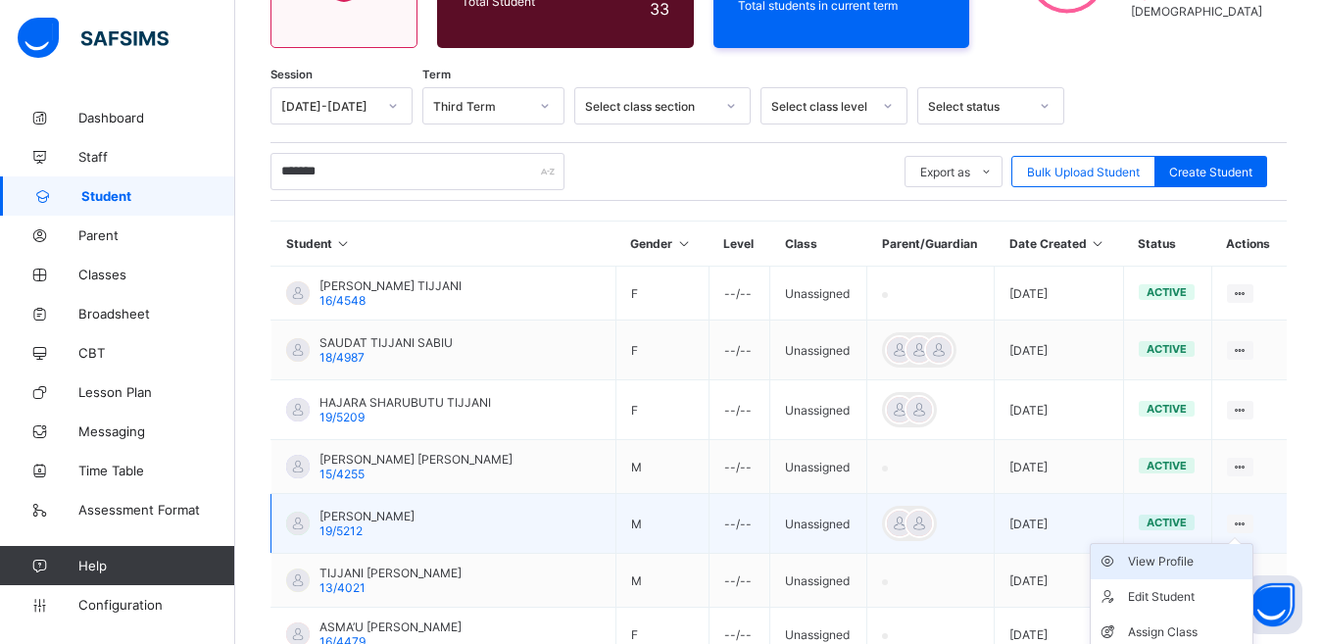
click at [1198, 571] on li "View Profile" at bounding box center [1172, 561] width 162 height 35
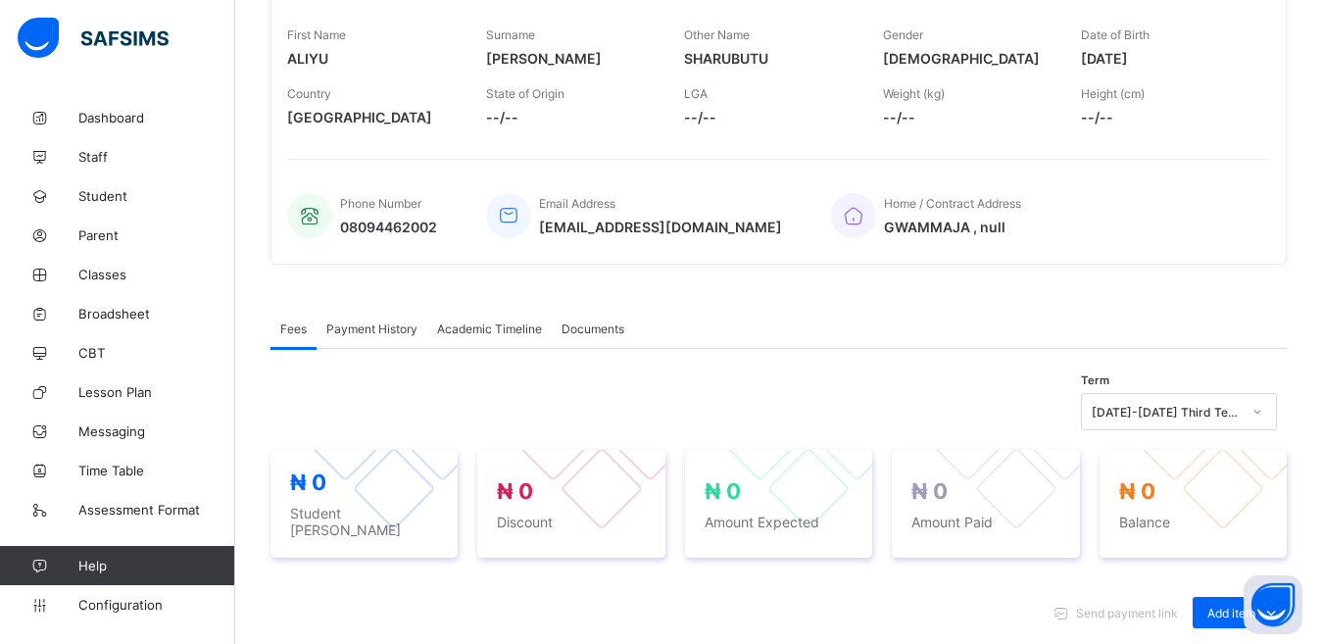
scroll to position [295, 0]
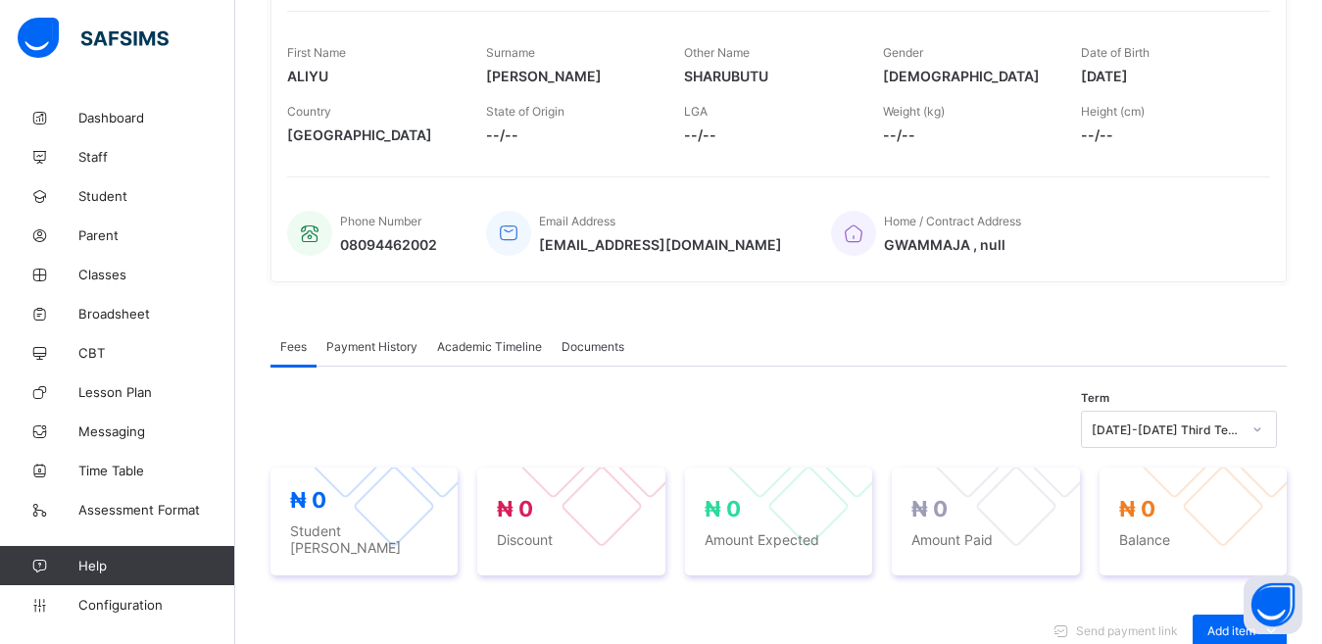
click at [496, 347] on span "Academic Timeline" at bounding box center [489, 346] width 105 height 15
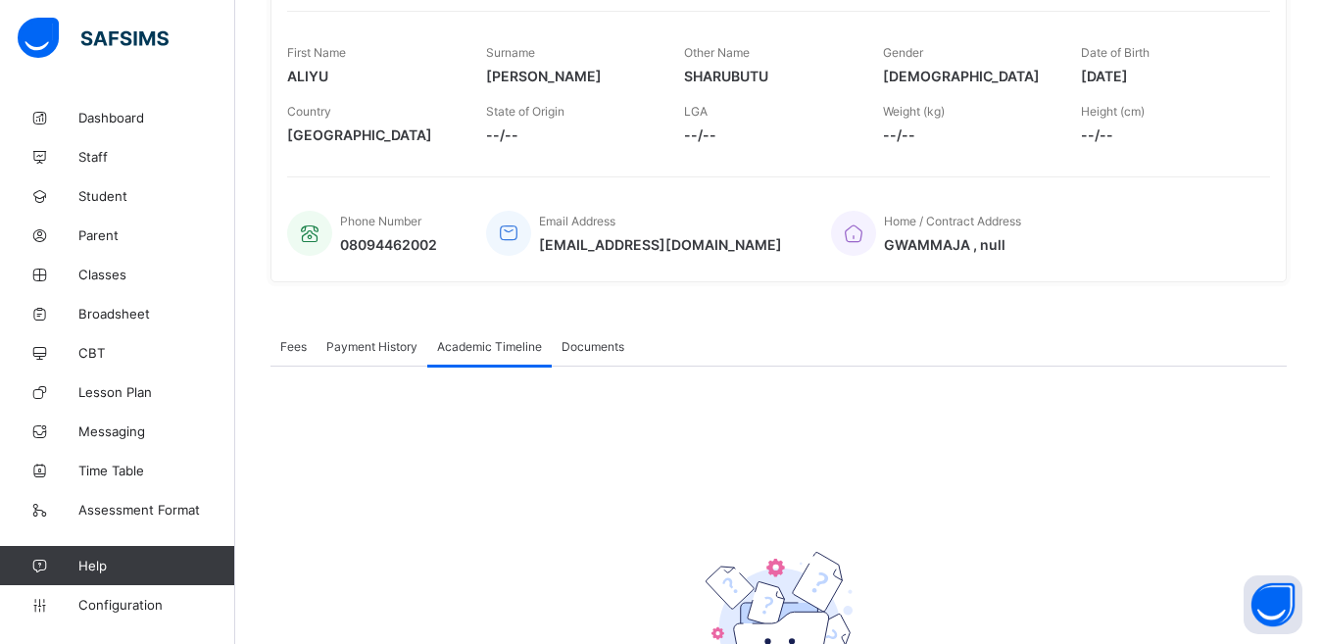
click at [496, 347] on span "Academic Timeline" at bounding box center [489, 346] width 105 height 15
click at [486, 349] on span "Academic Timeline" at bounding box center [489, 346] width 105 height 15
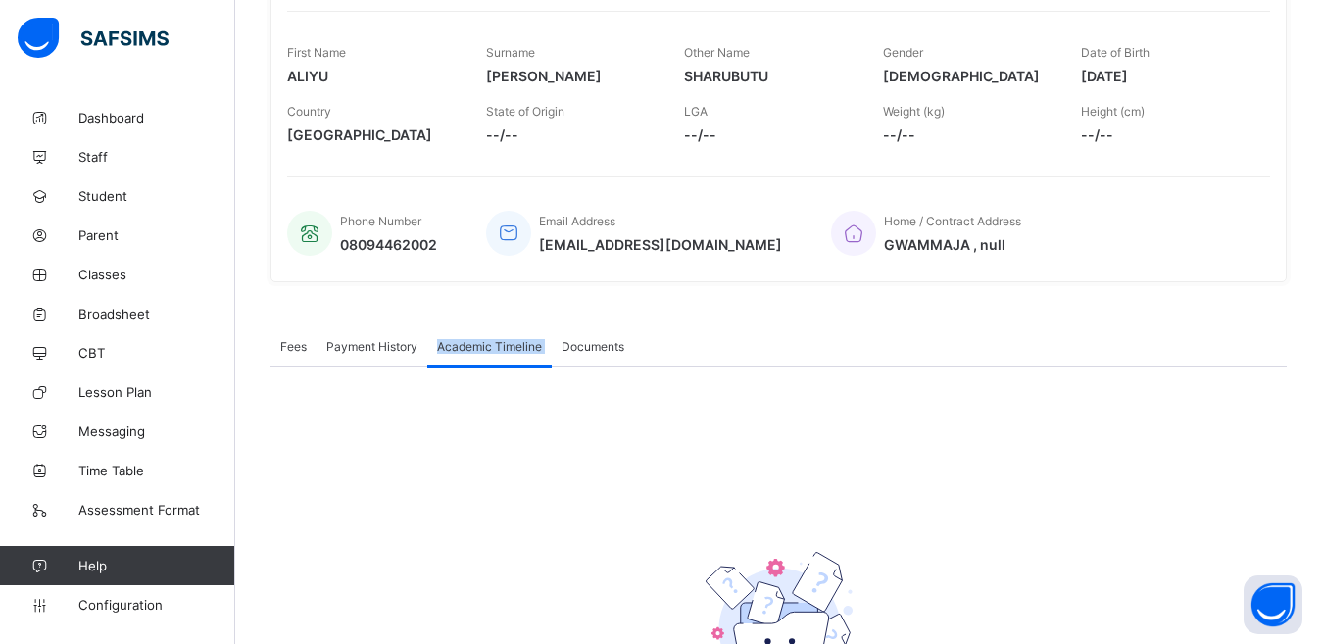
click at [486, 349] on span "Academic Timeline" at bounding box center [489, 346] width 105 height 15
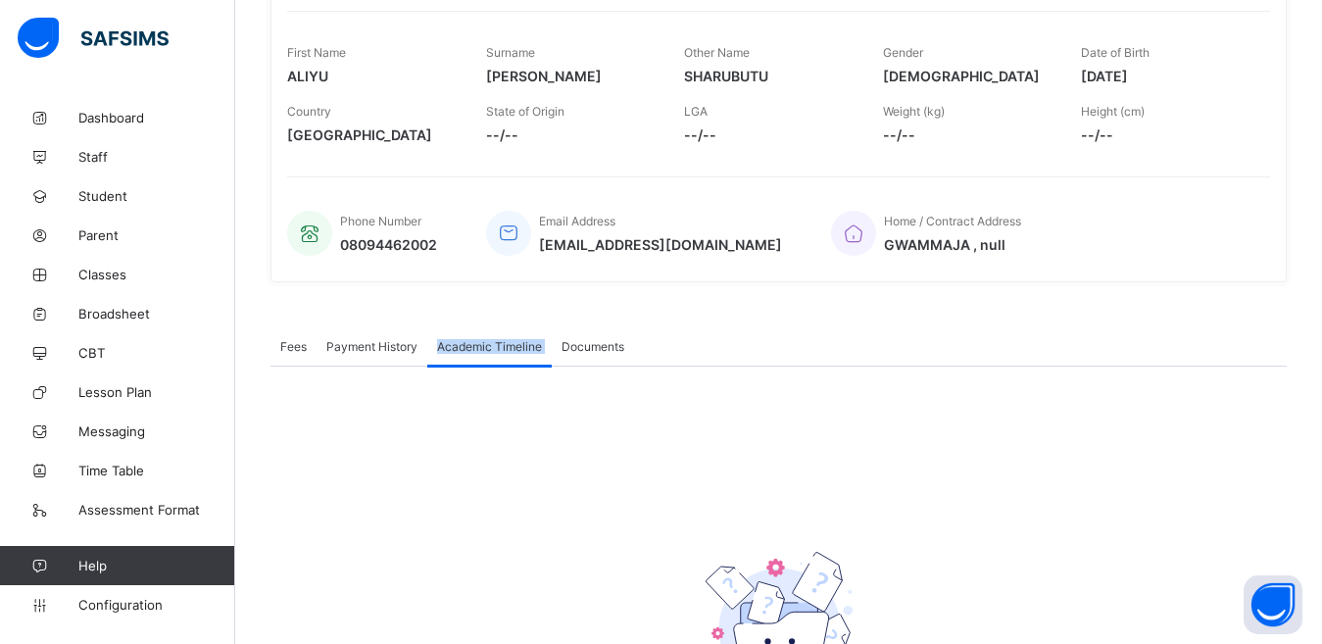
click at [486, 349] on span "Academic Timeline" at bounding box center [489, 346] width 105 height 15
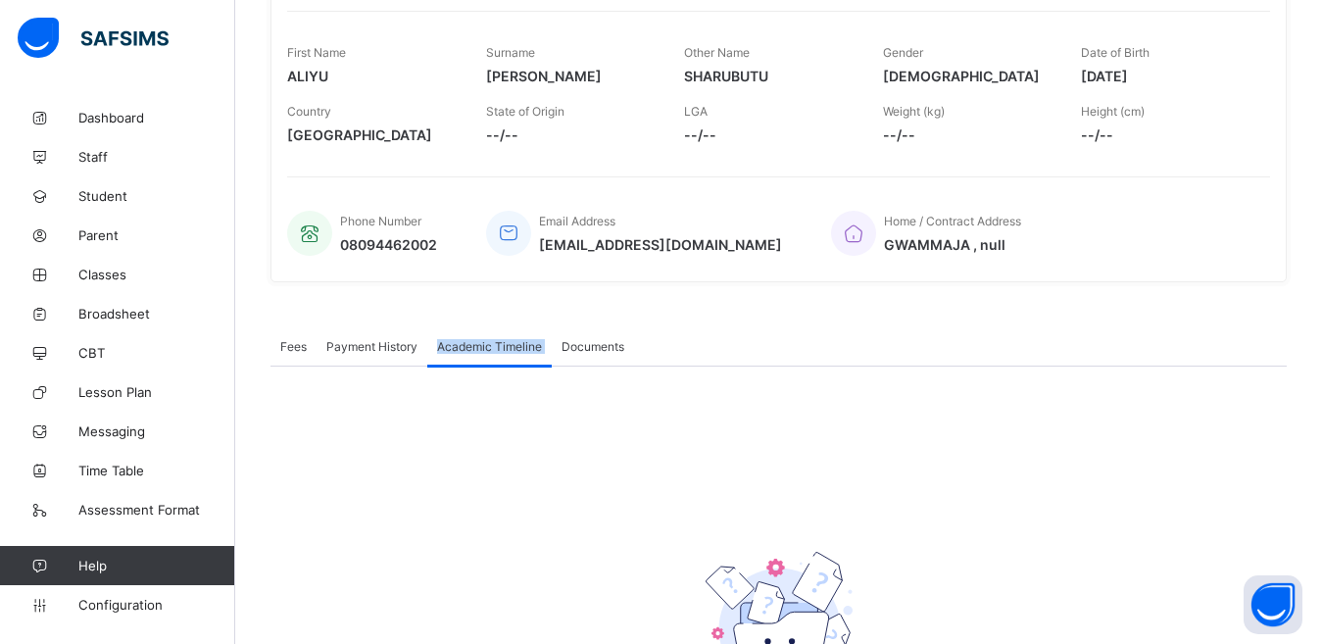
click at [486, 349] on span "Academic Timeline" at bounding box center [489, 346] width 105 height 15
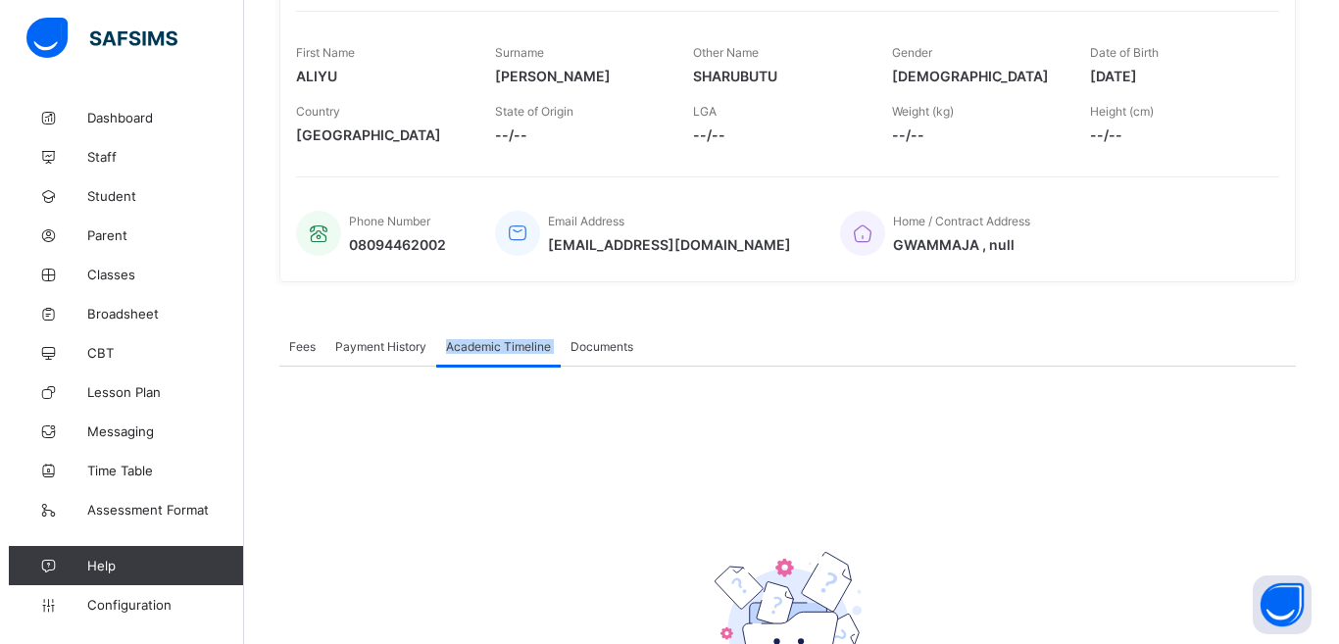
scroll to position [0, 0]
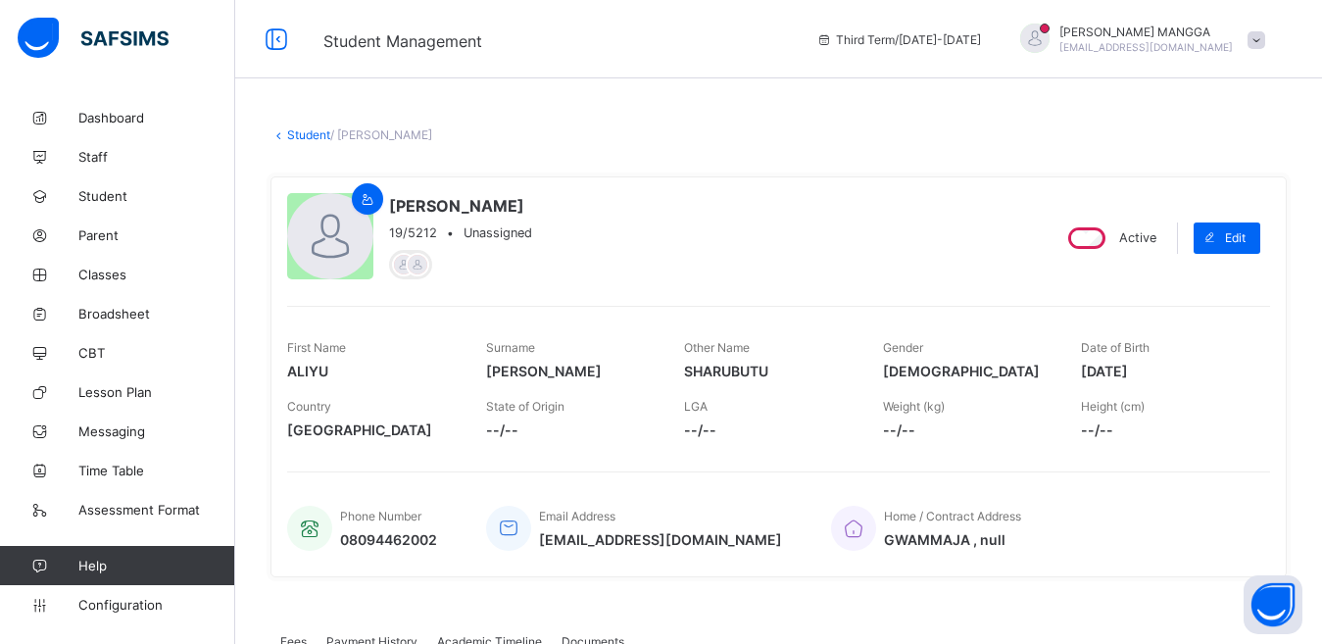
click at [1049, 45] on div at bounding box center [1034, 38] width 29 height 29
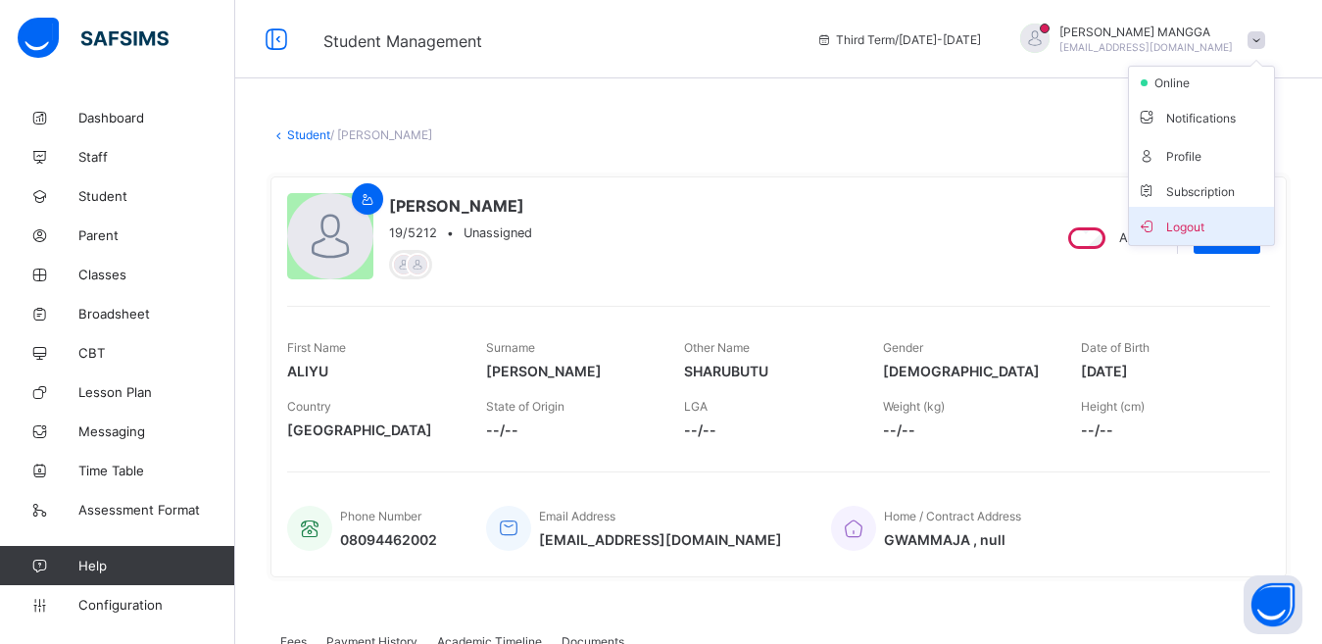
click at [1188, 217] on span "Logout" at bounding box center [1201, 226] width 129 height 23
